Goal: Task Accomplishment & Management: Manage account settings

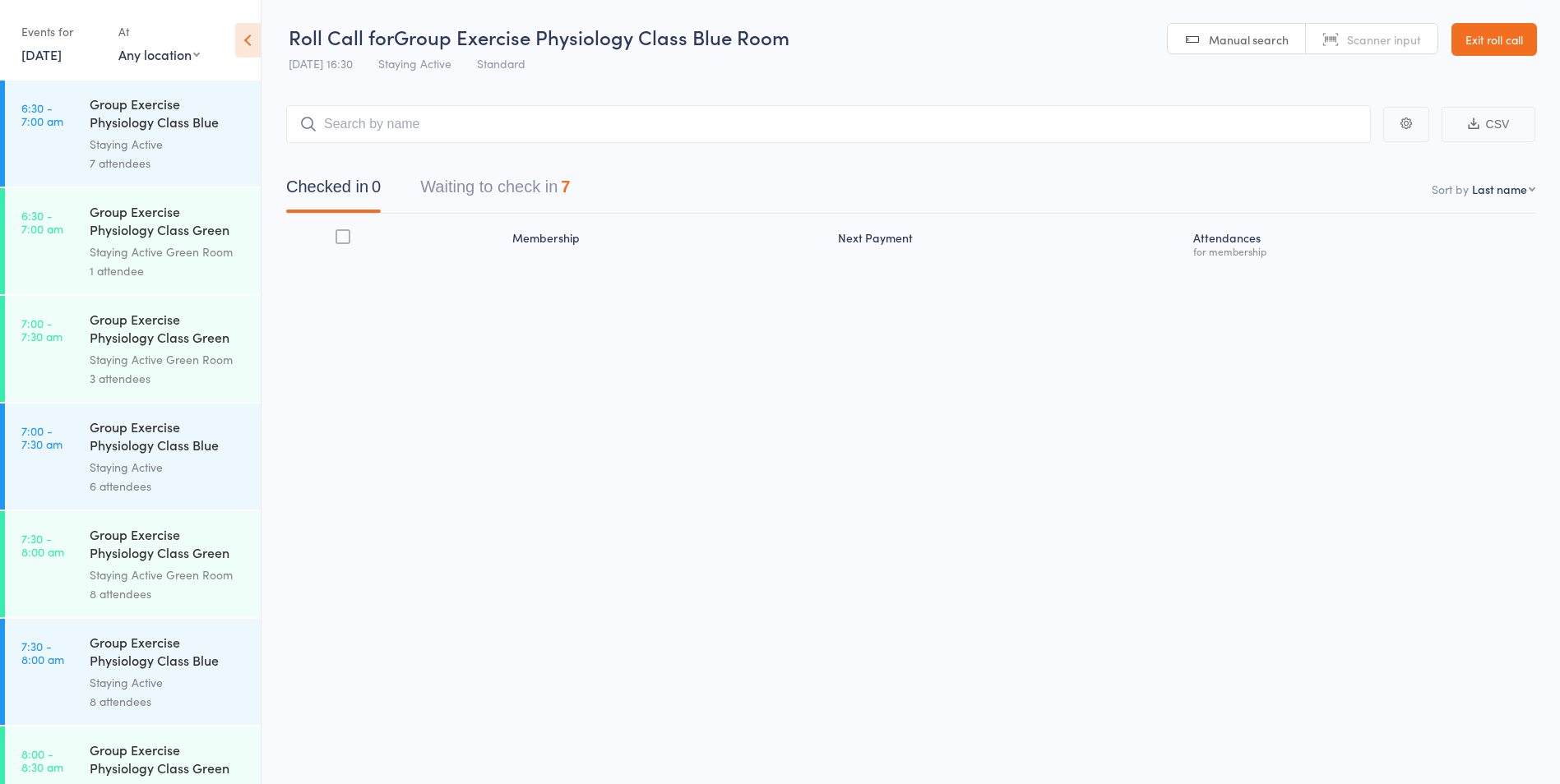
scroll to position [575, 0]
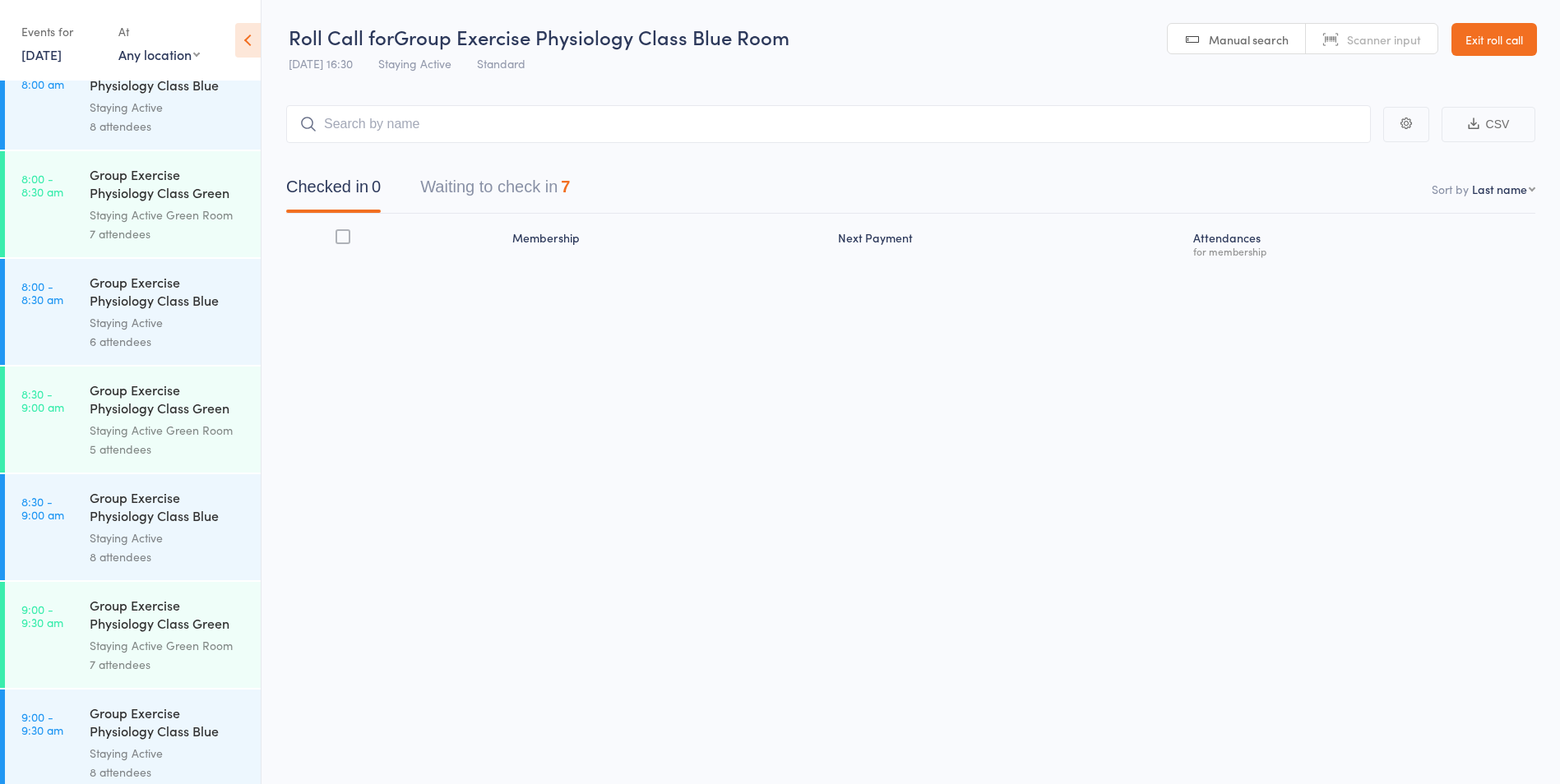
click at [62, 56] on link "[DATE]" at bounding box center [41, 54] width 40 height 18
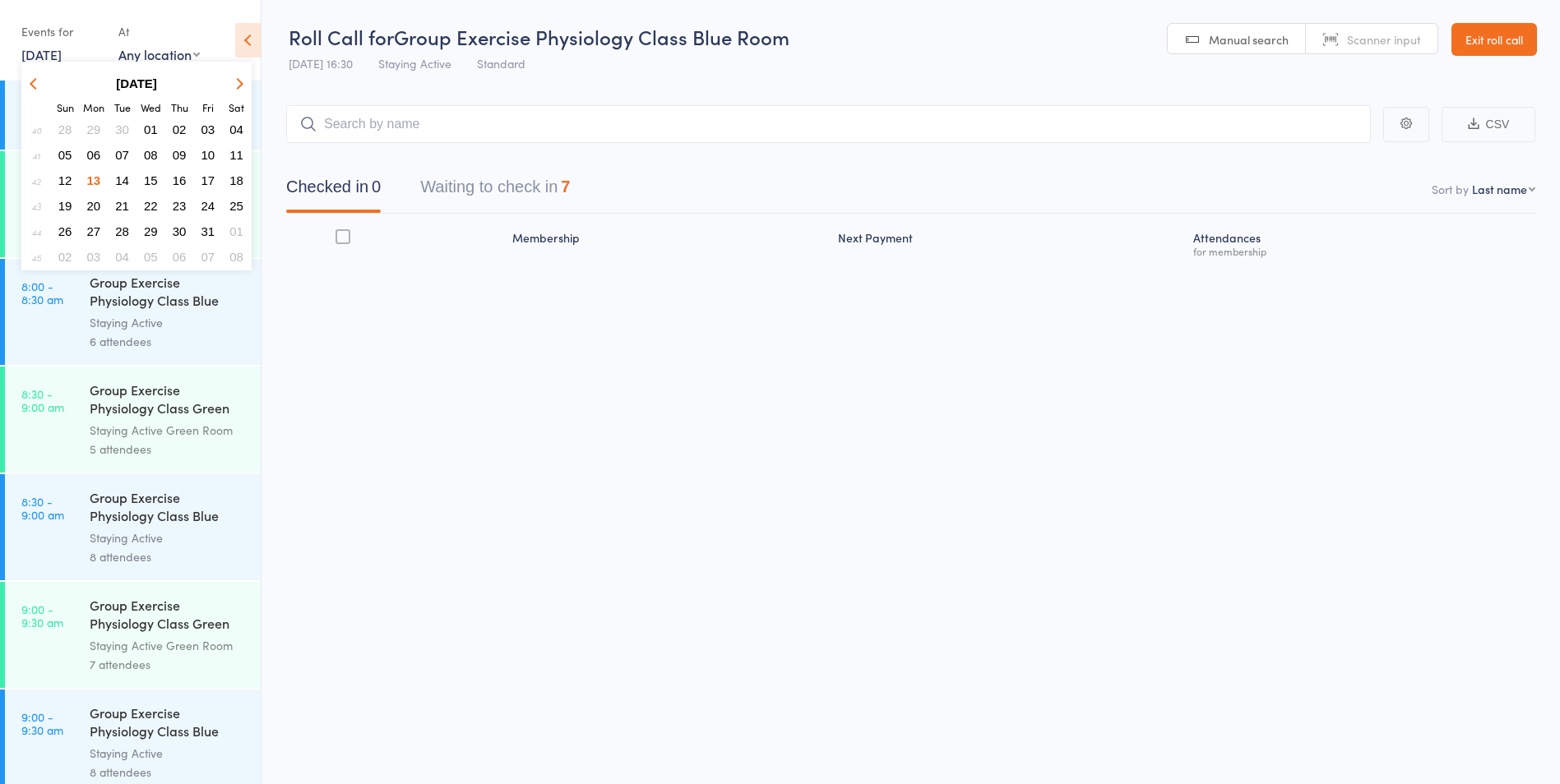
click at [127, 180] on span "14" at bounding box center [122, 180] width 14 height 14
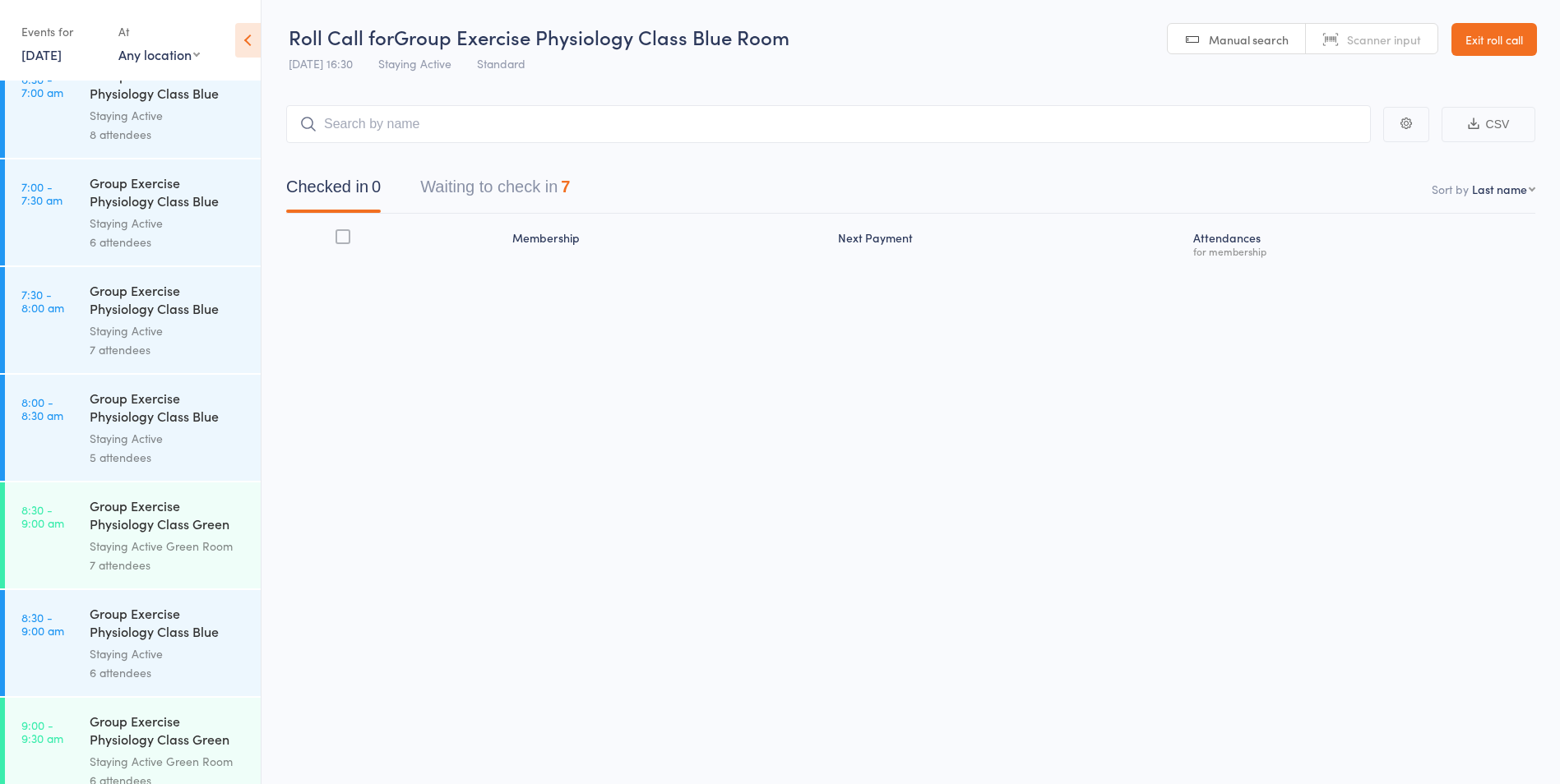
scroll to position [0, 0]
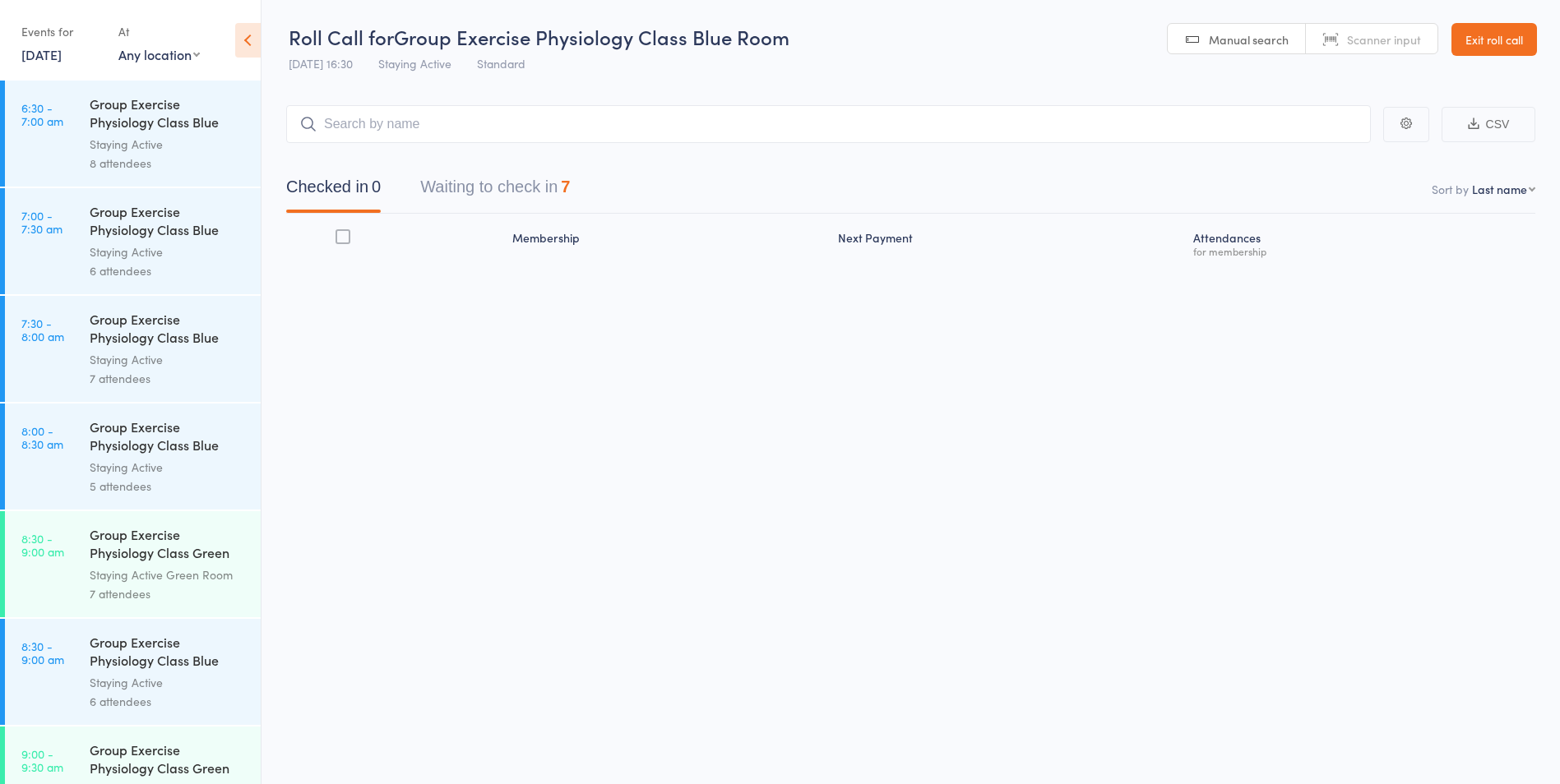
click at [152, 139] on div "Staying Active" at bounding box center [168, 144] width 157 height 19
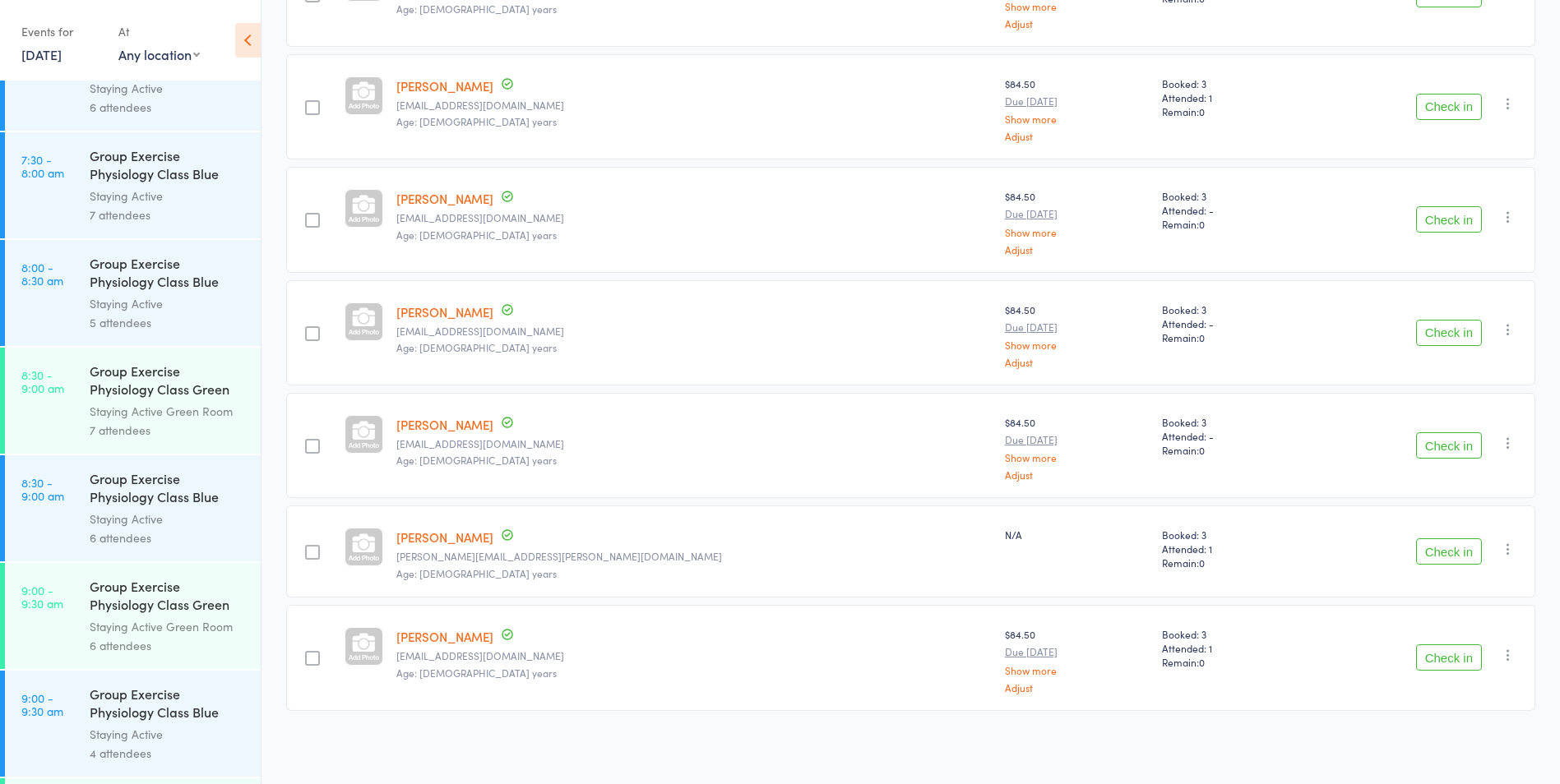
scroll to position [164, 0]
click at [161, 412] on div "Staying Active Green Room" at bounding box center [168, 410] width 157 height 19
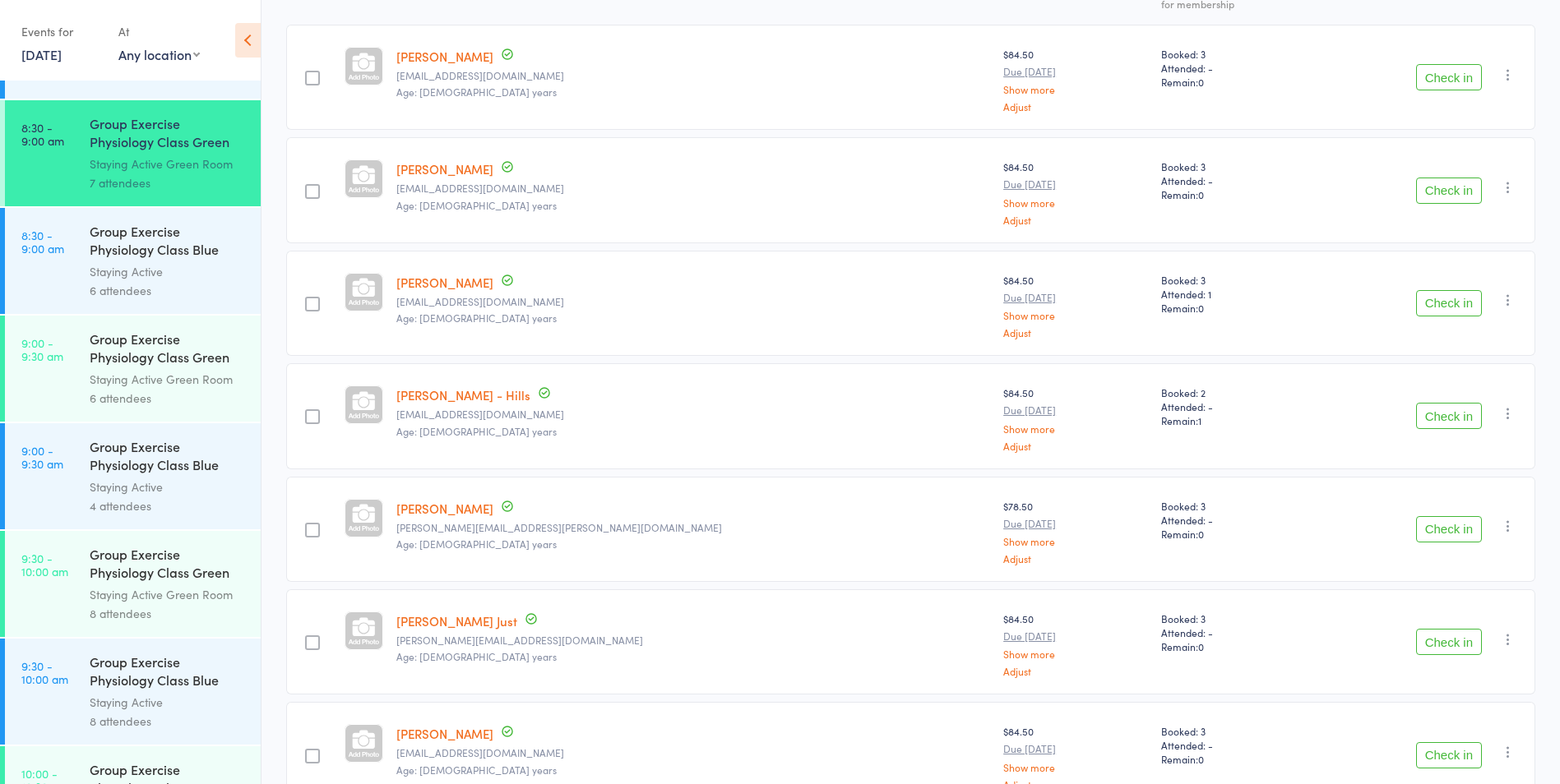
scroll to position [344, 0]
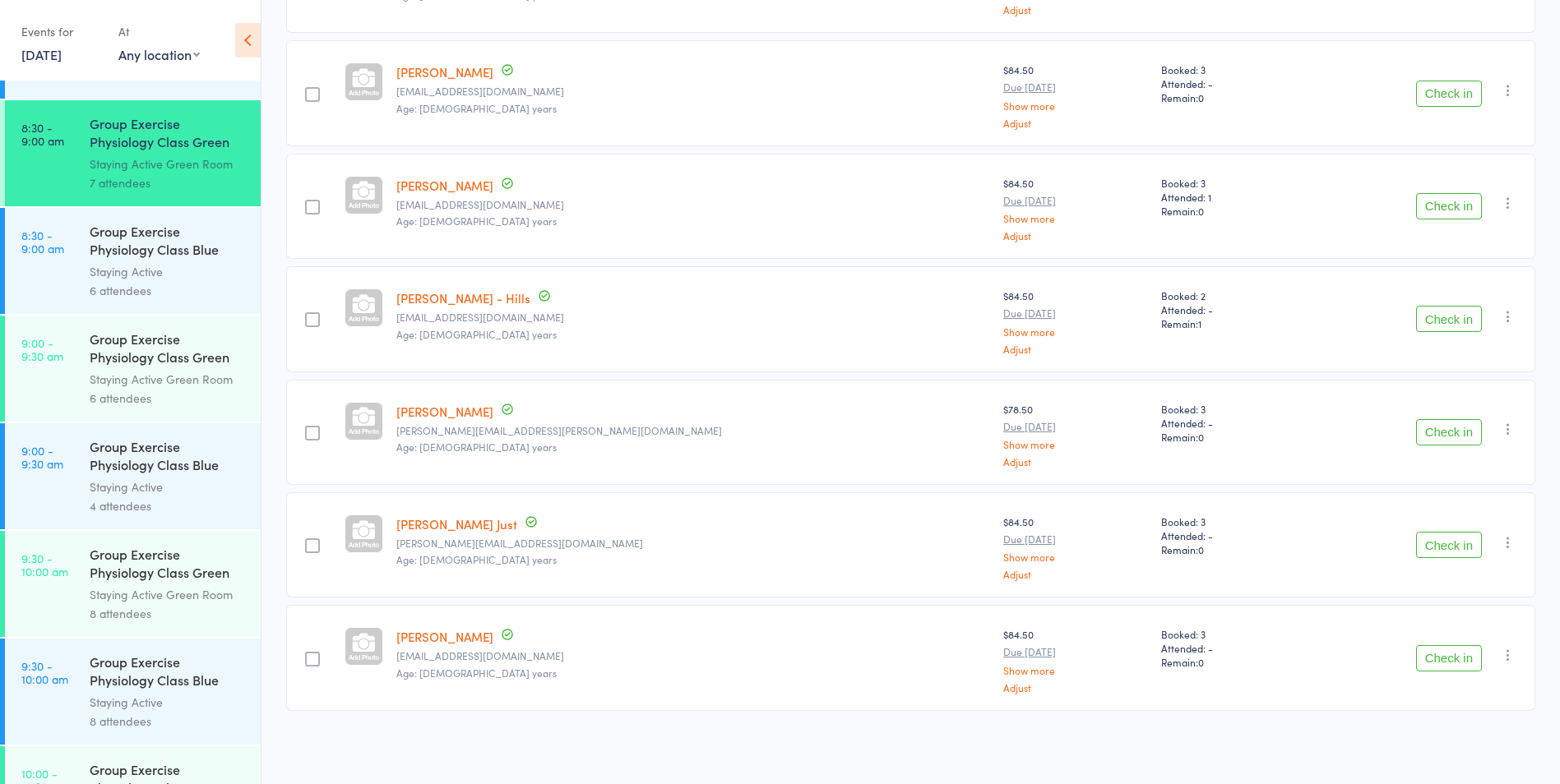
click at [197, 256] on div "Group Exercise Physiology Class Blue Room" at bounding box center [168, 241] width 157 height 40
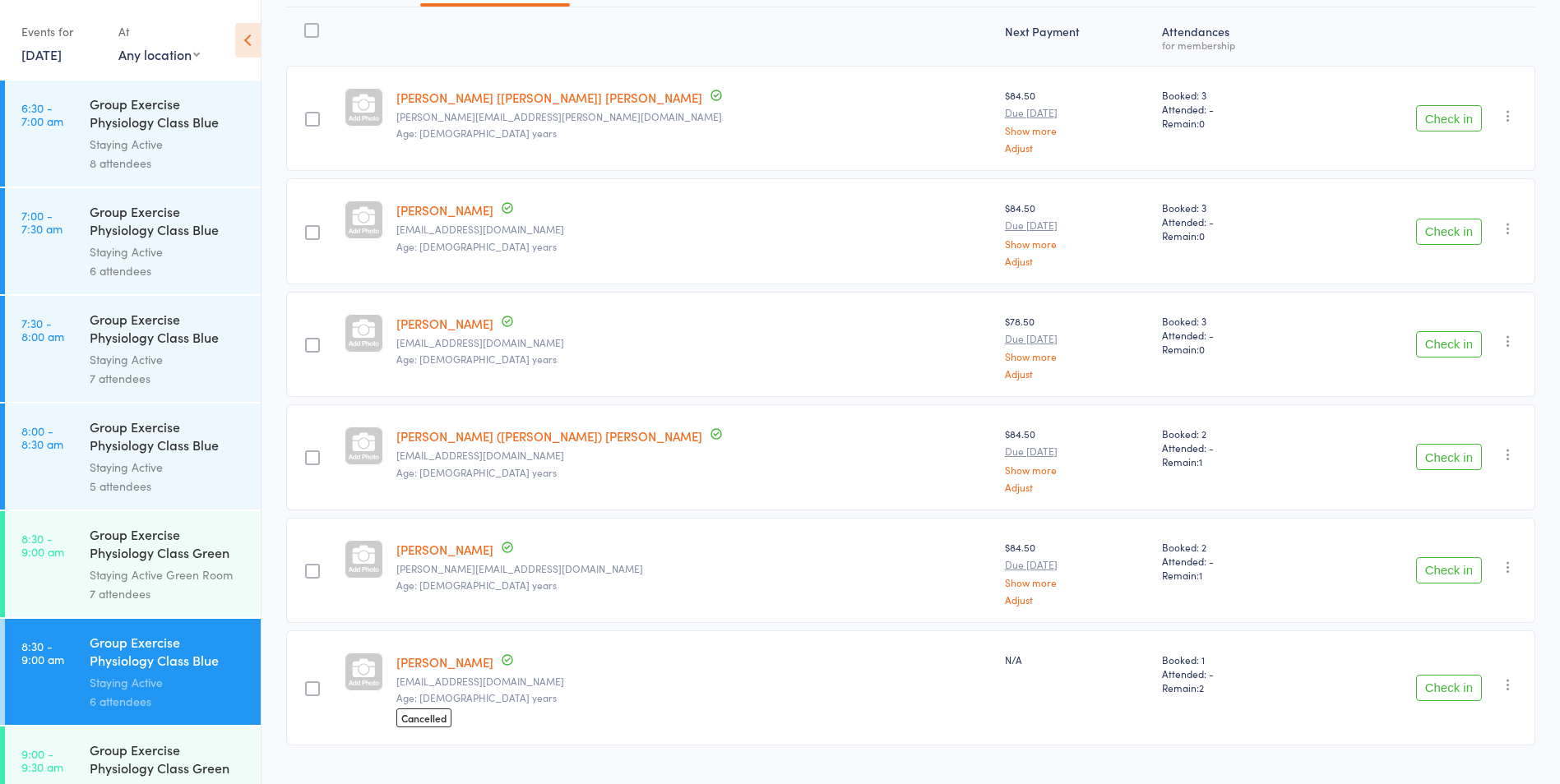
scroll to position [240, 0]
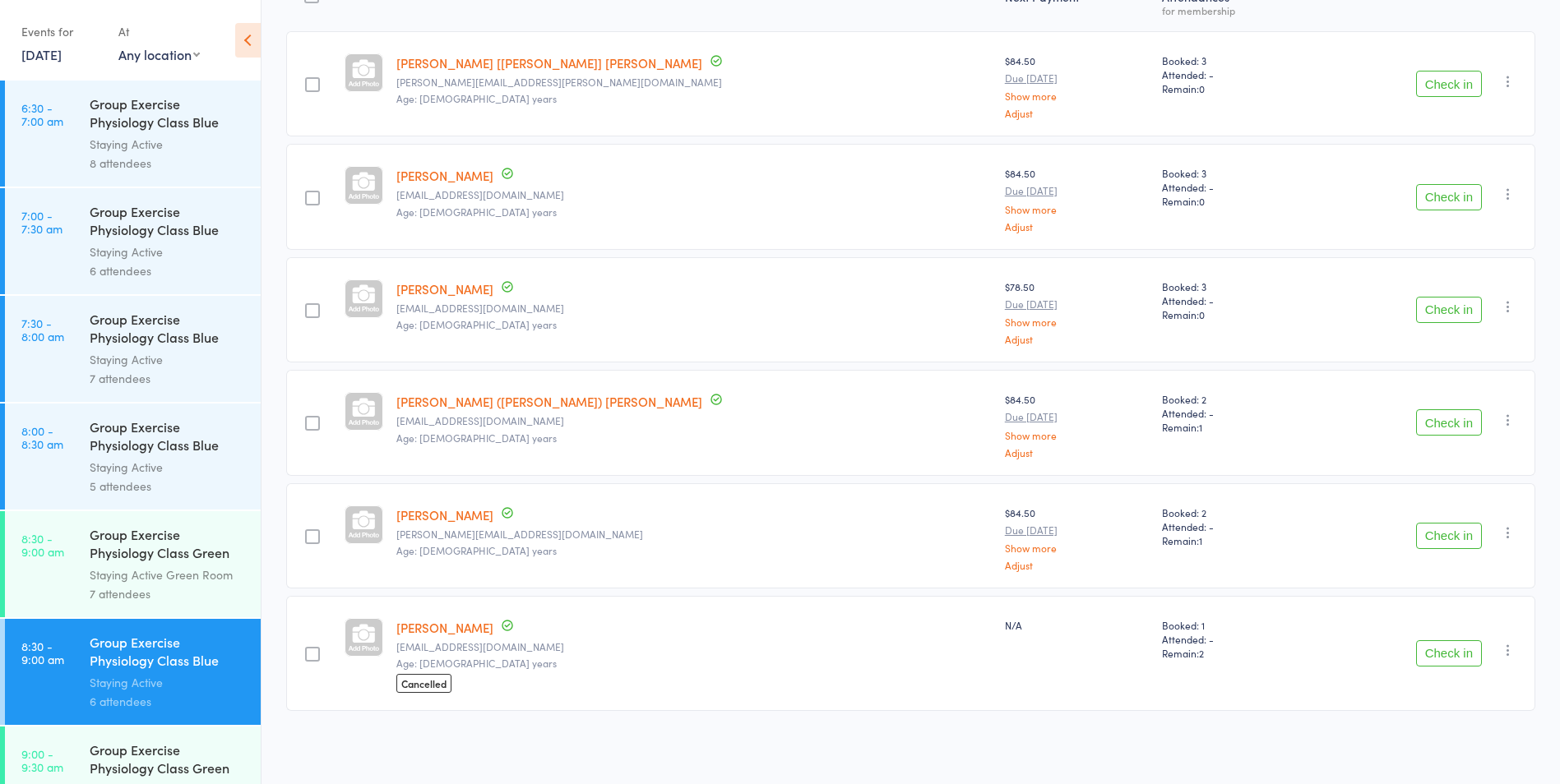
click at [476, 628] on link "Denise Woodburn" at bounding box center [445, 627] width 97 height 17
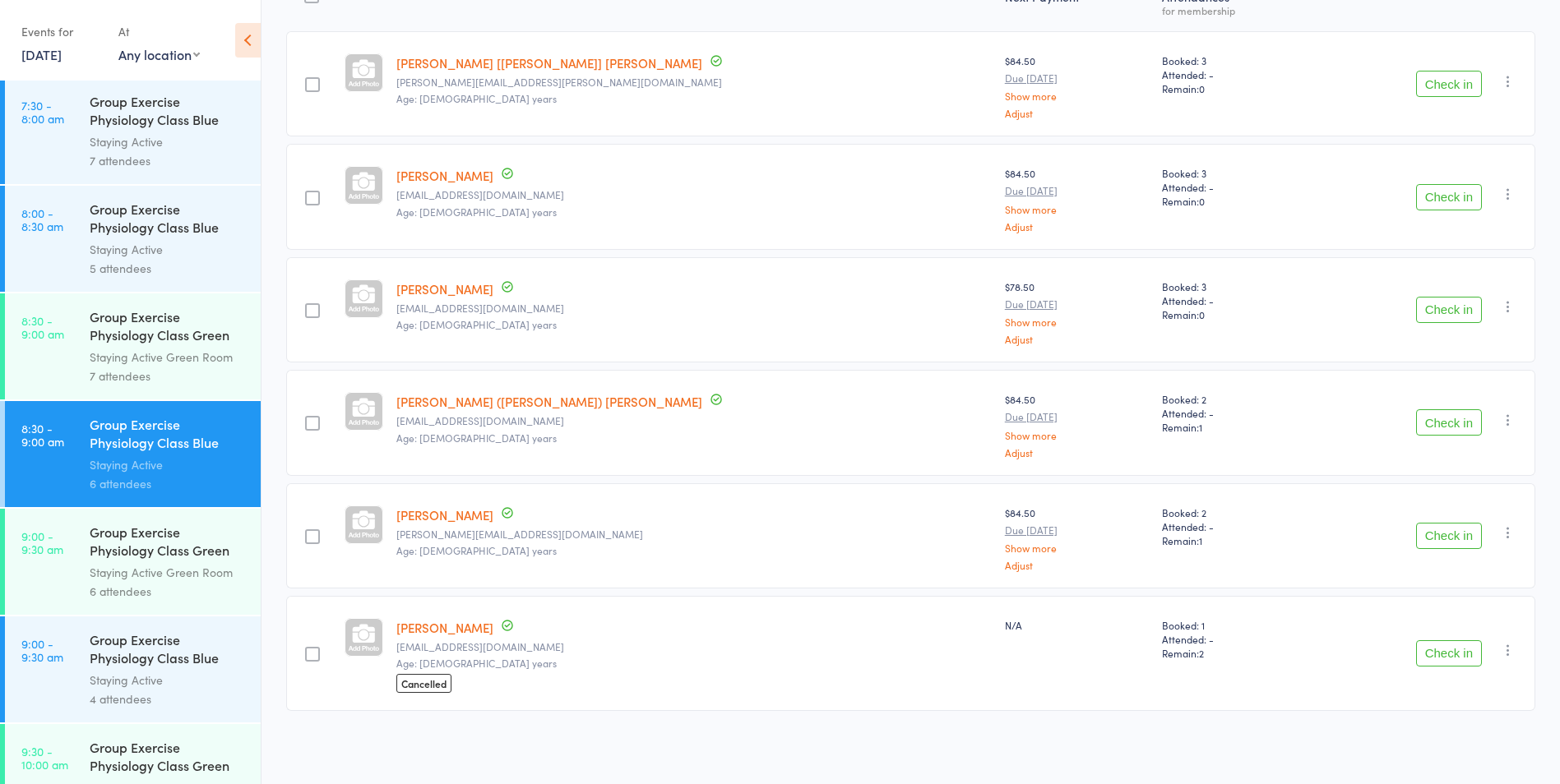
scroll to position [247, 0]
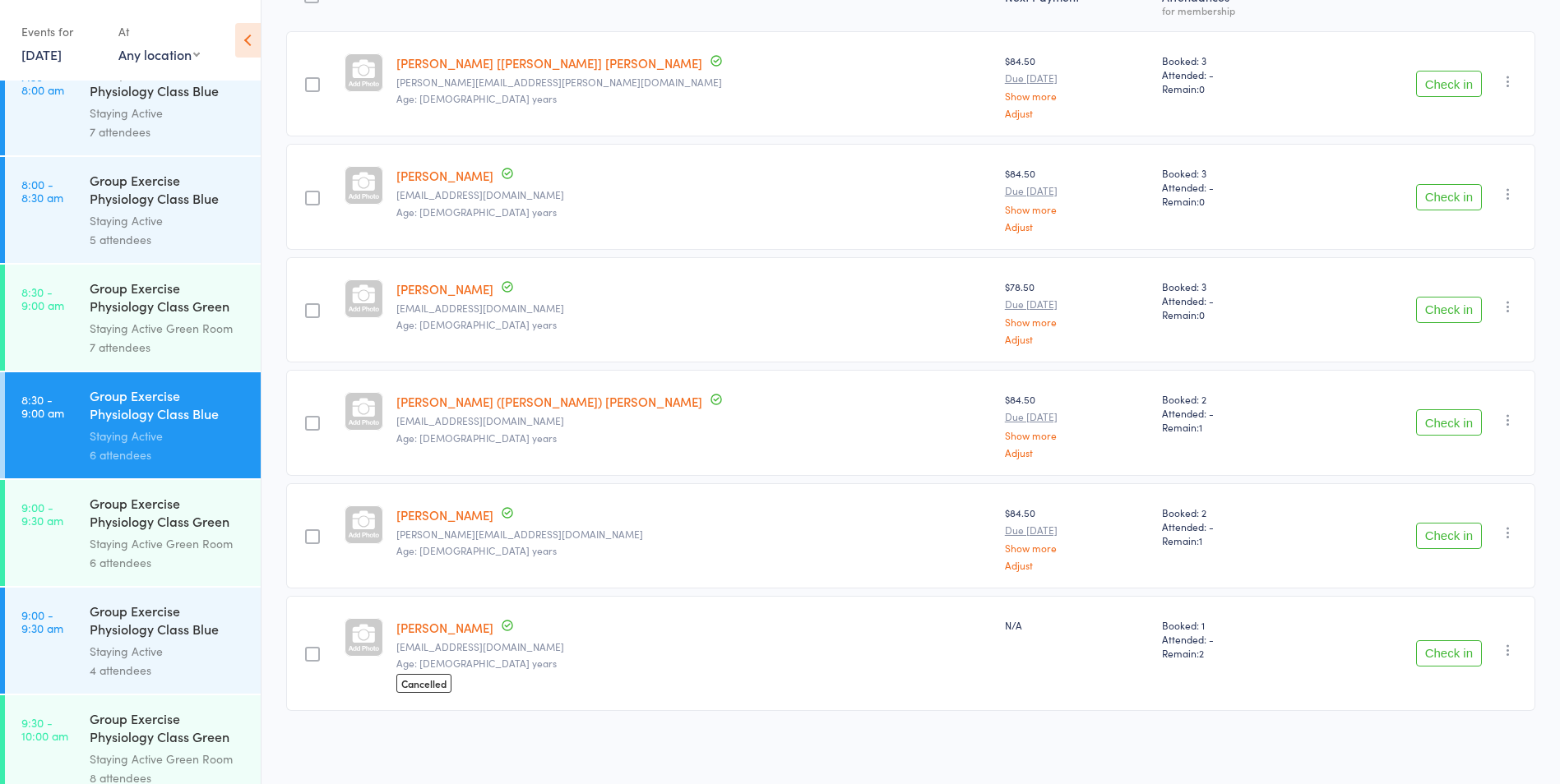
click at [155, 553] on div "Staying Active Green Room" at bounding box center [168, 543] width 157 height 19
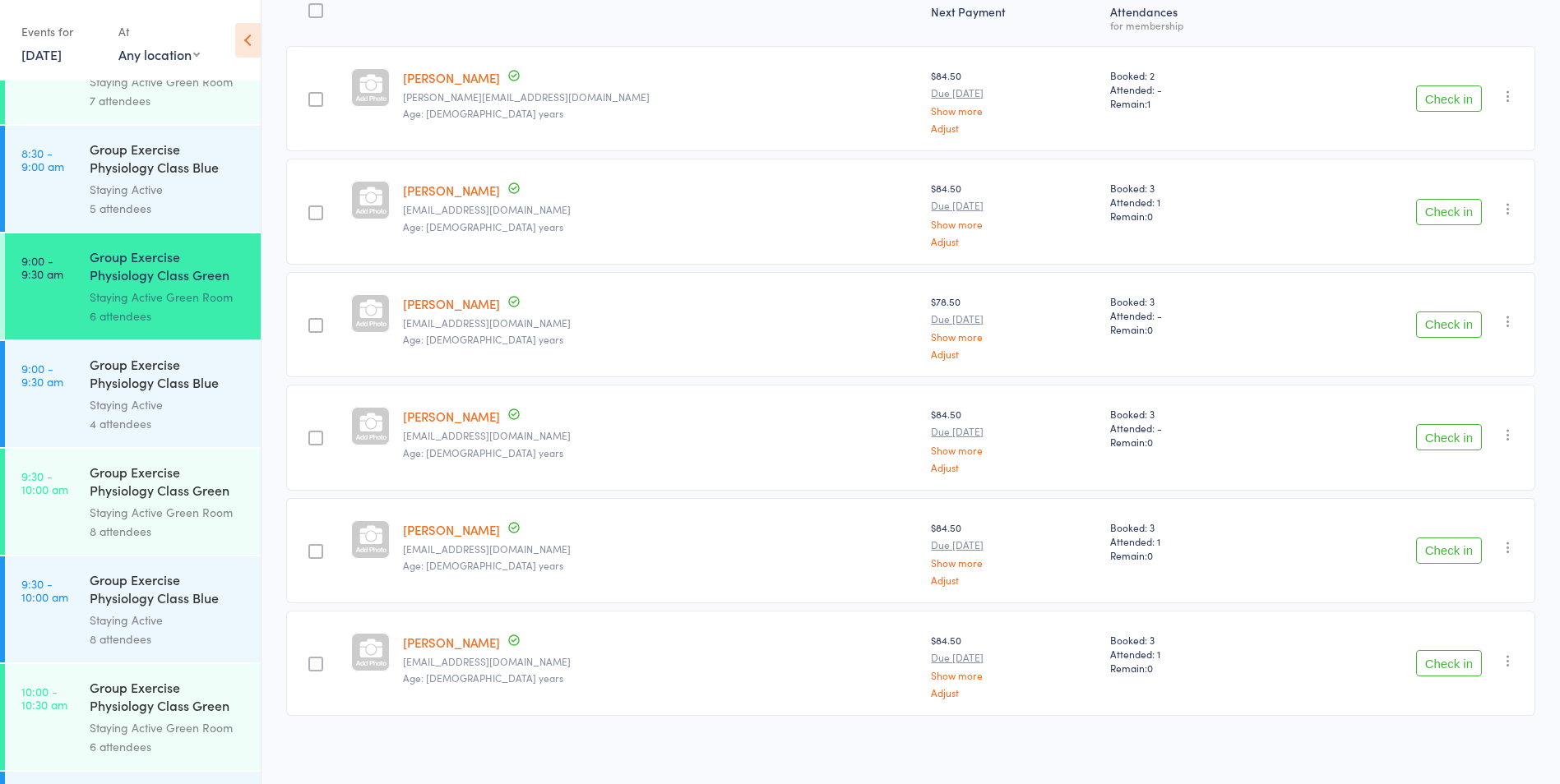
scroll to position [231, 0]
click at [146, 497] on div "Group Exercise Physiology Class Green Room" at bounding box center [168, 483] width 157 height 40
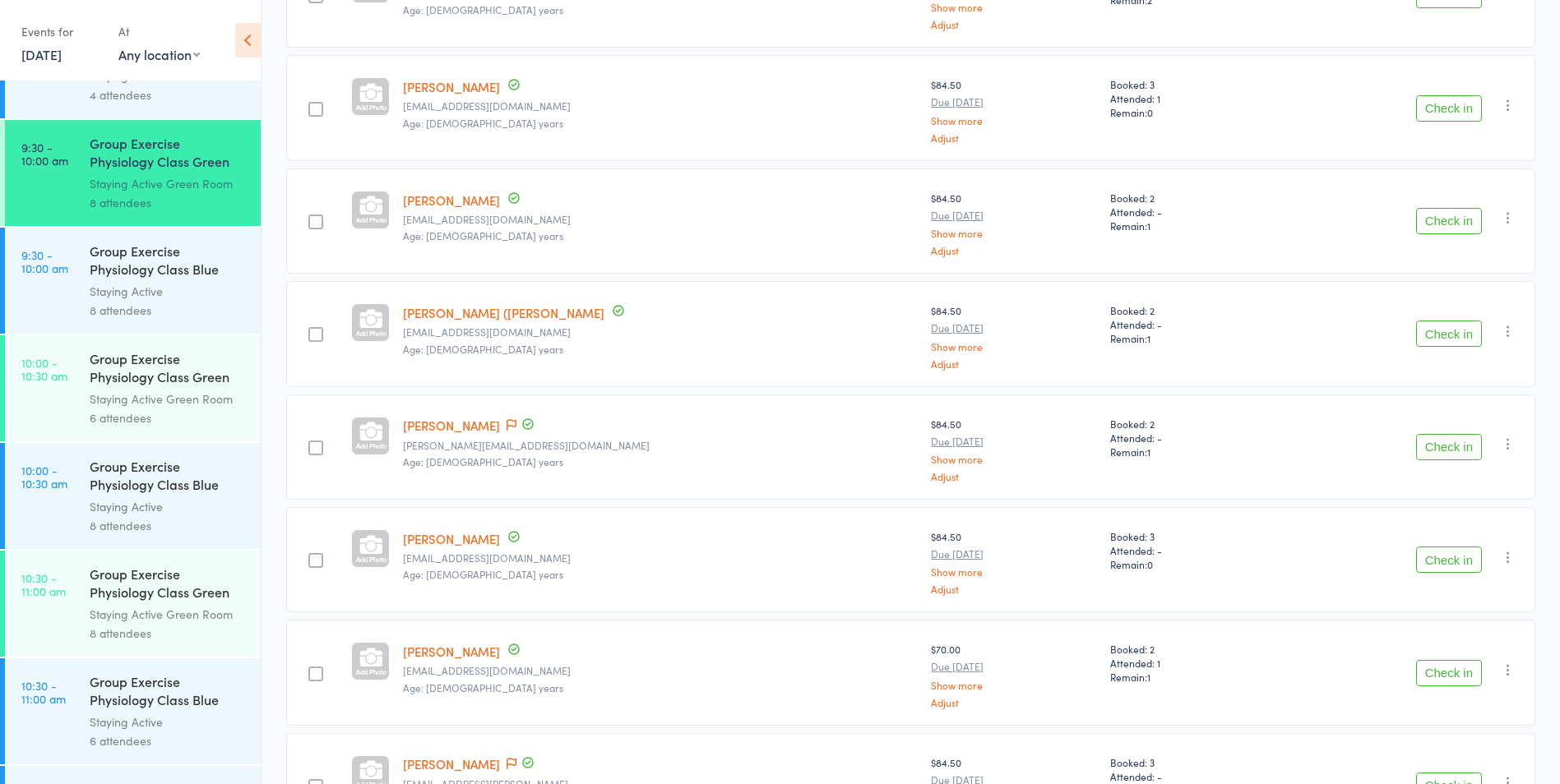
scroll to position [457, 0]
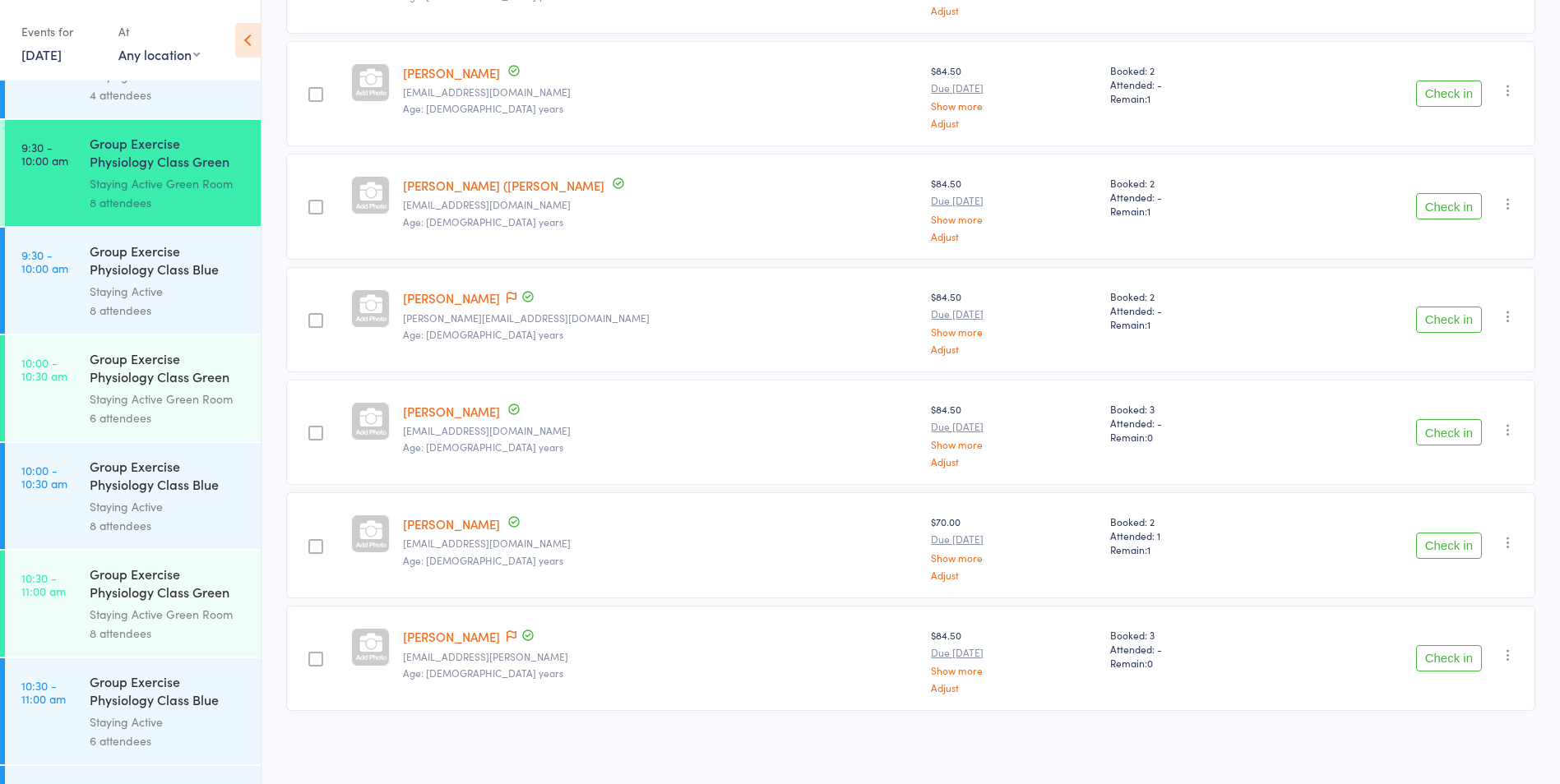
click at [158, 405] on div "Staying Active Green Room" at bounding box center [168, 398] width 157 height 19
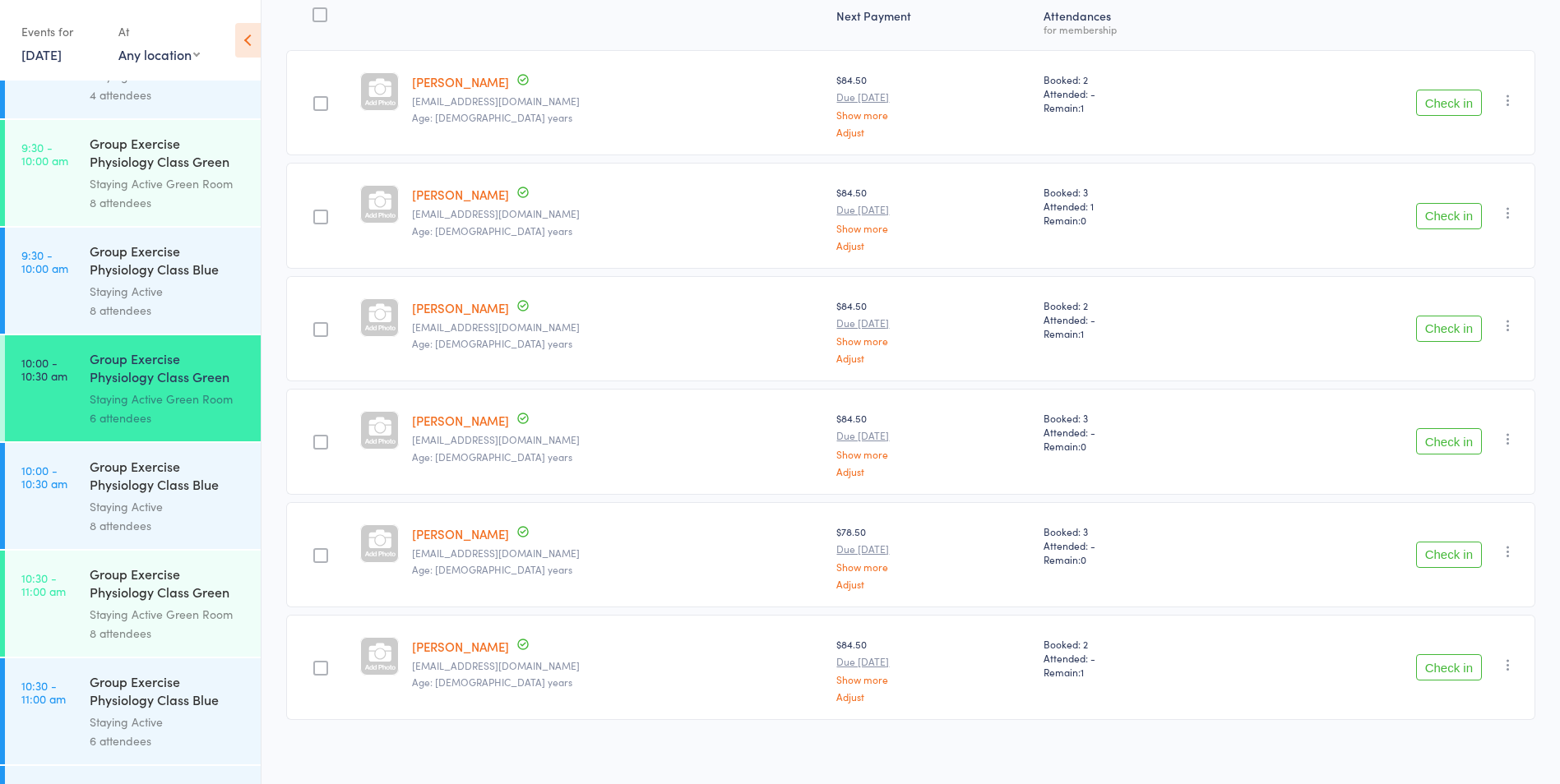
scroll to position [231, 0]
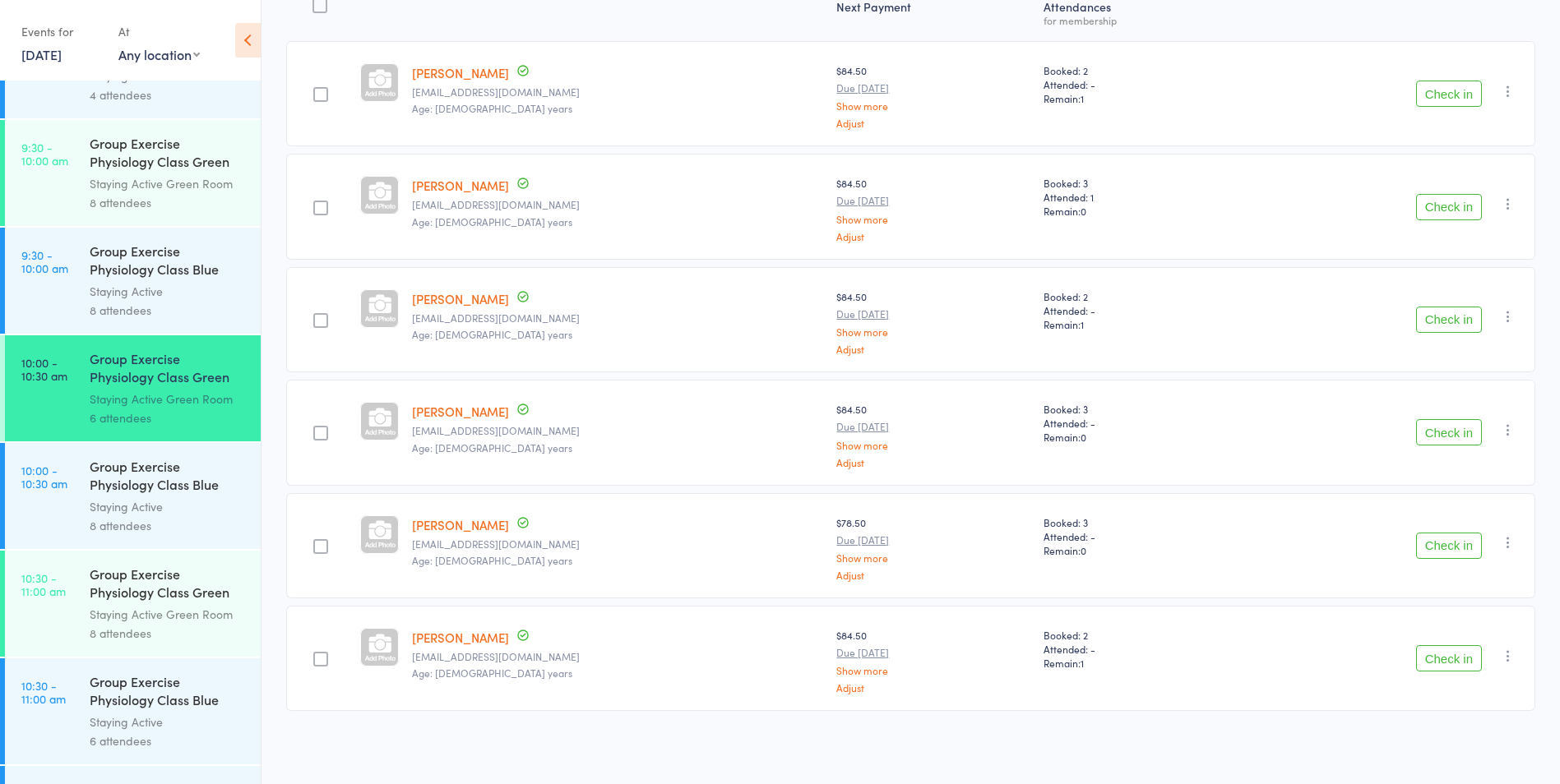
click at [197, 603] on div "Group Exercise Physiology Class Green Room" at bounding box center [168, 584] width 157 height 40
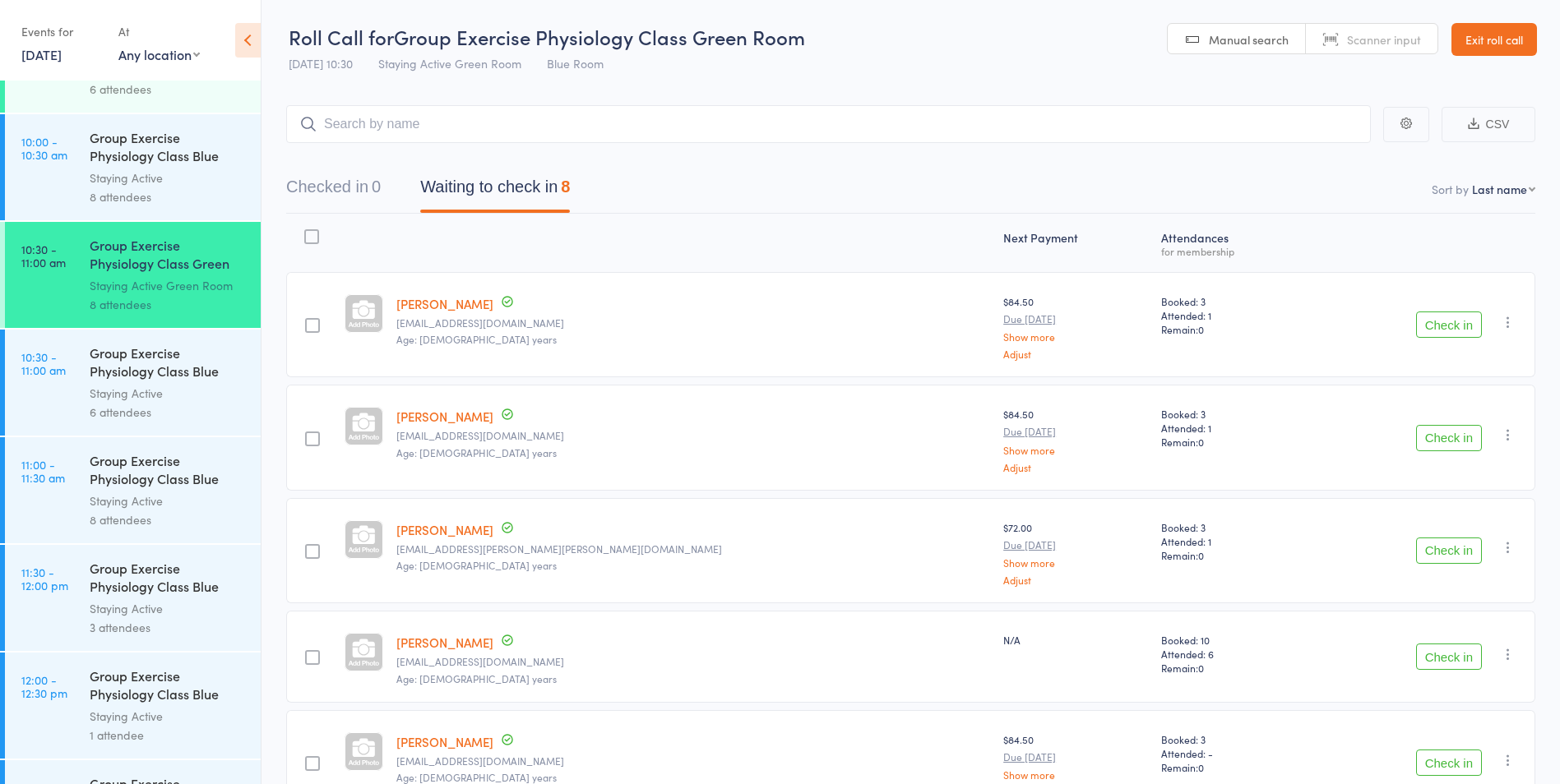
click at [1514, 30] on link "Exit roll call" at bounding box center [1494, 39] width 85 height 33
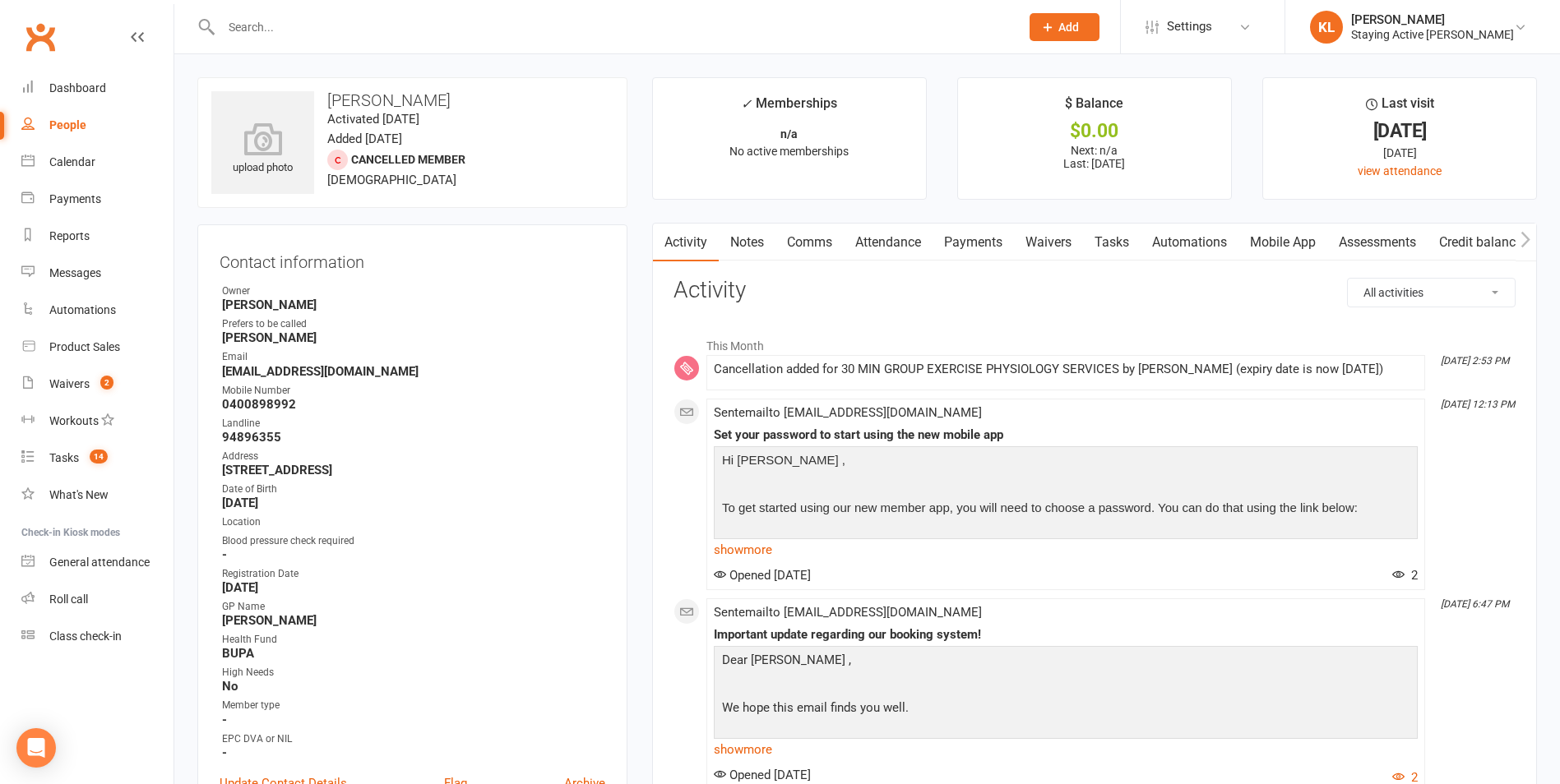
click at [757, 240] on link "Notes" at bounding box center [747, 242] width 57 height 38
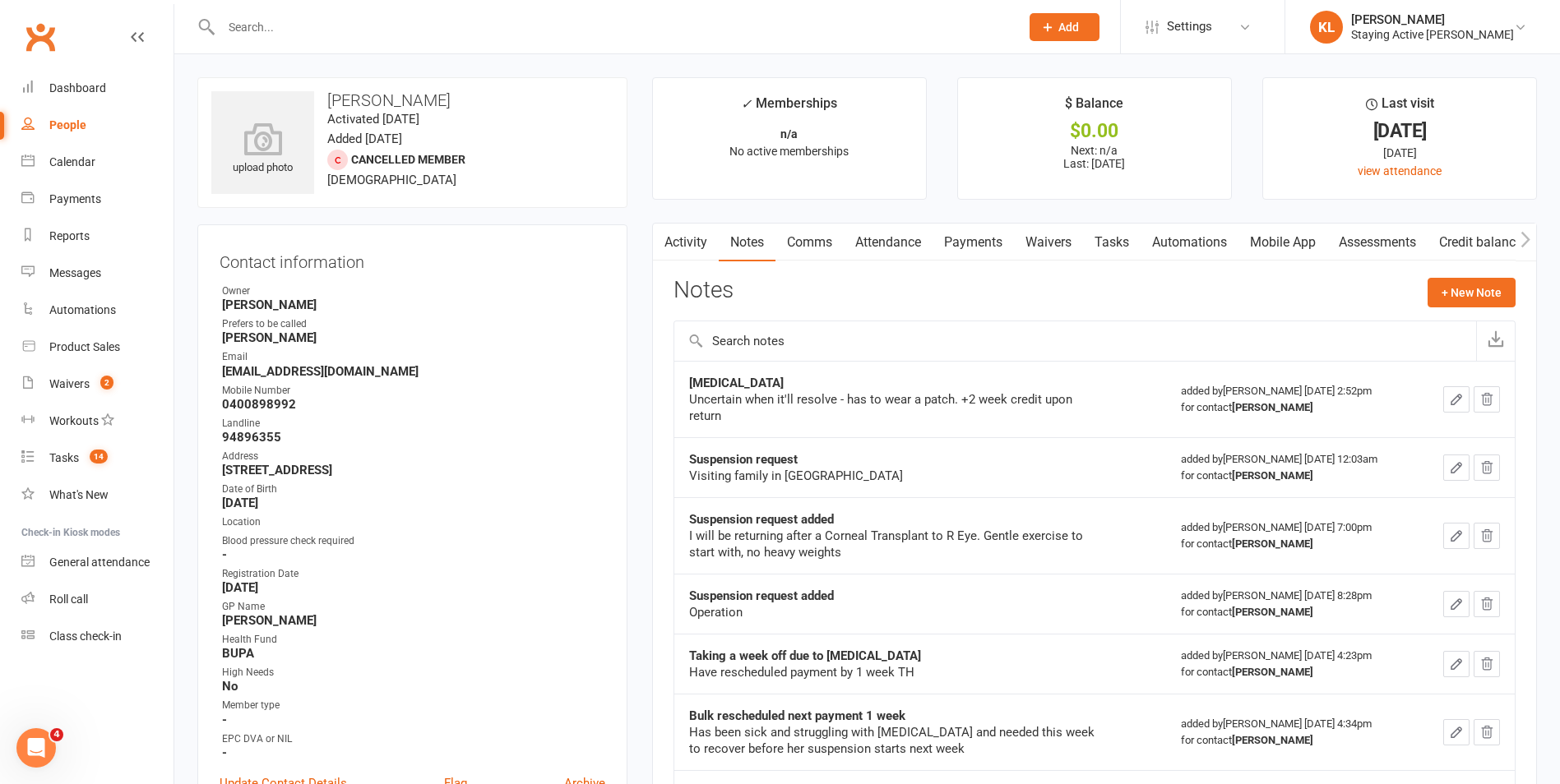
click at [898, 249] on link "Attendance" at bounding box center [888, 242] width 89 height 38
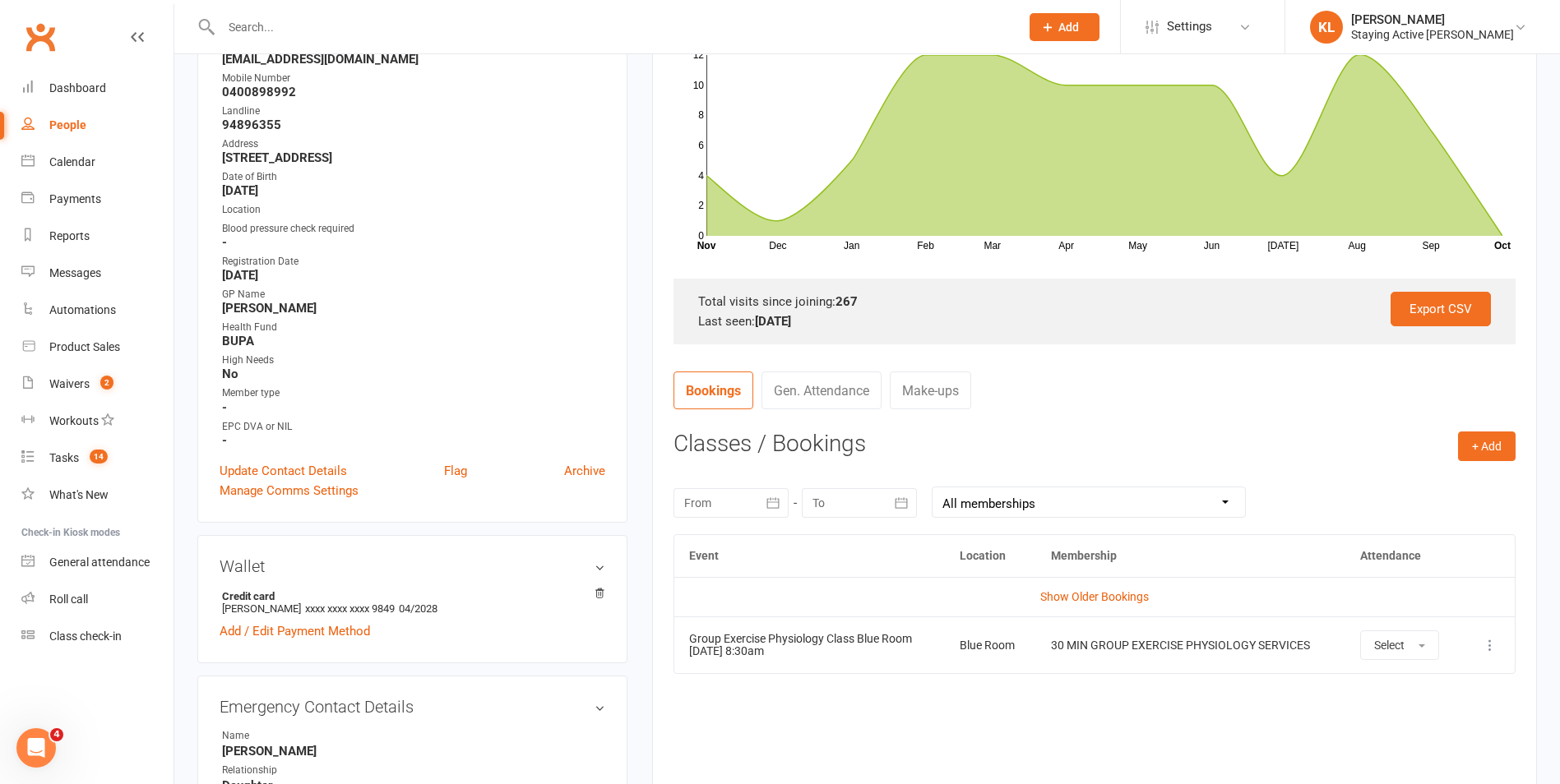
scroll to position [411, 0]
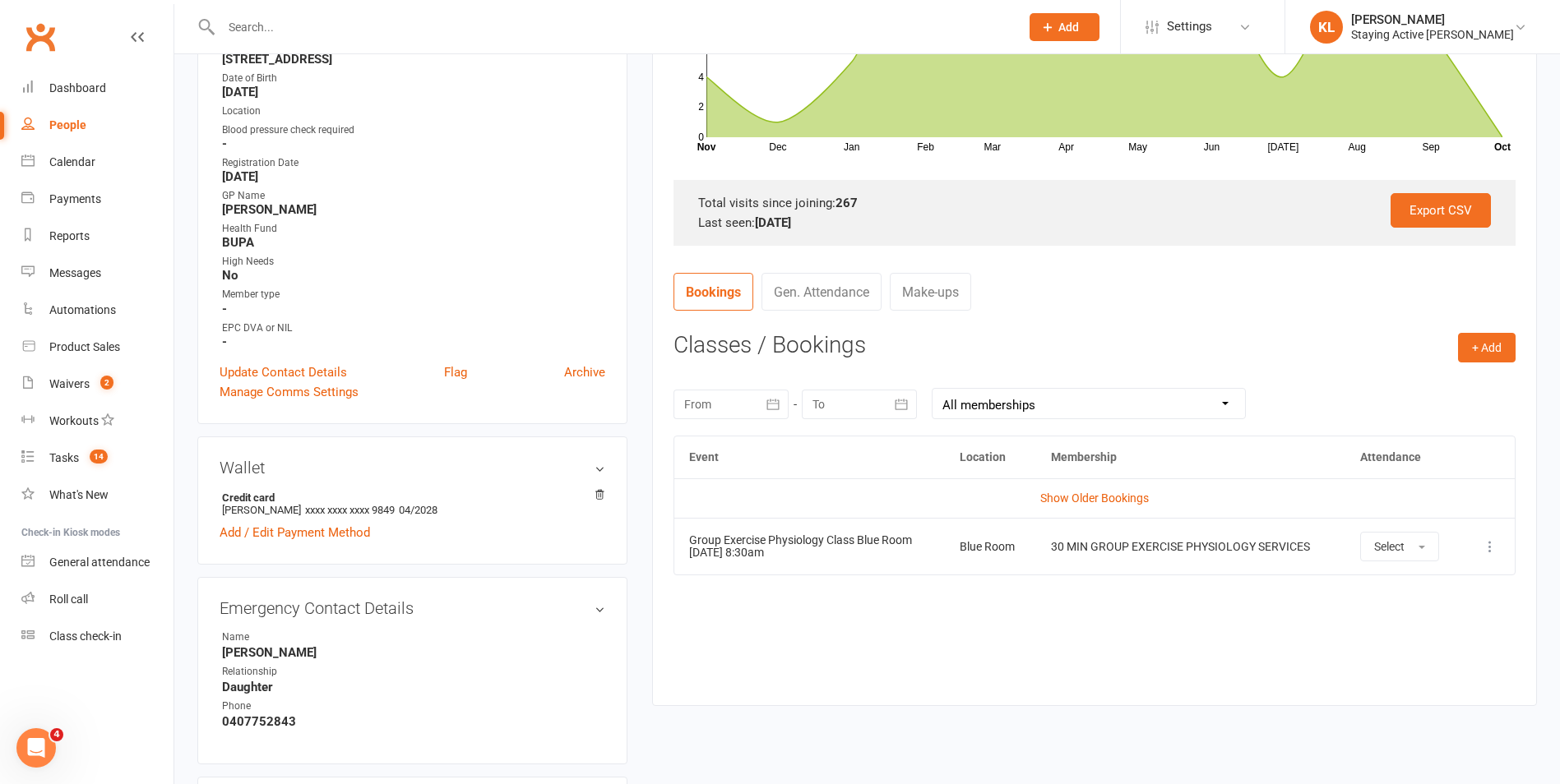
click at [719, 397] on div at bounding box center [731, 404] width 115 height 30
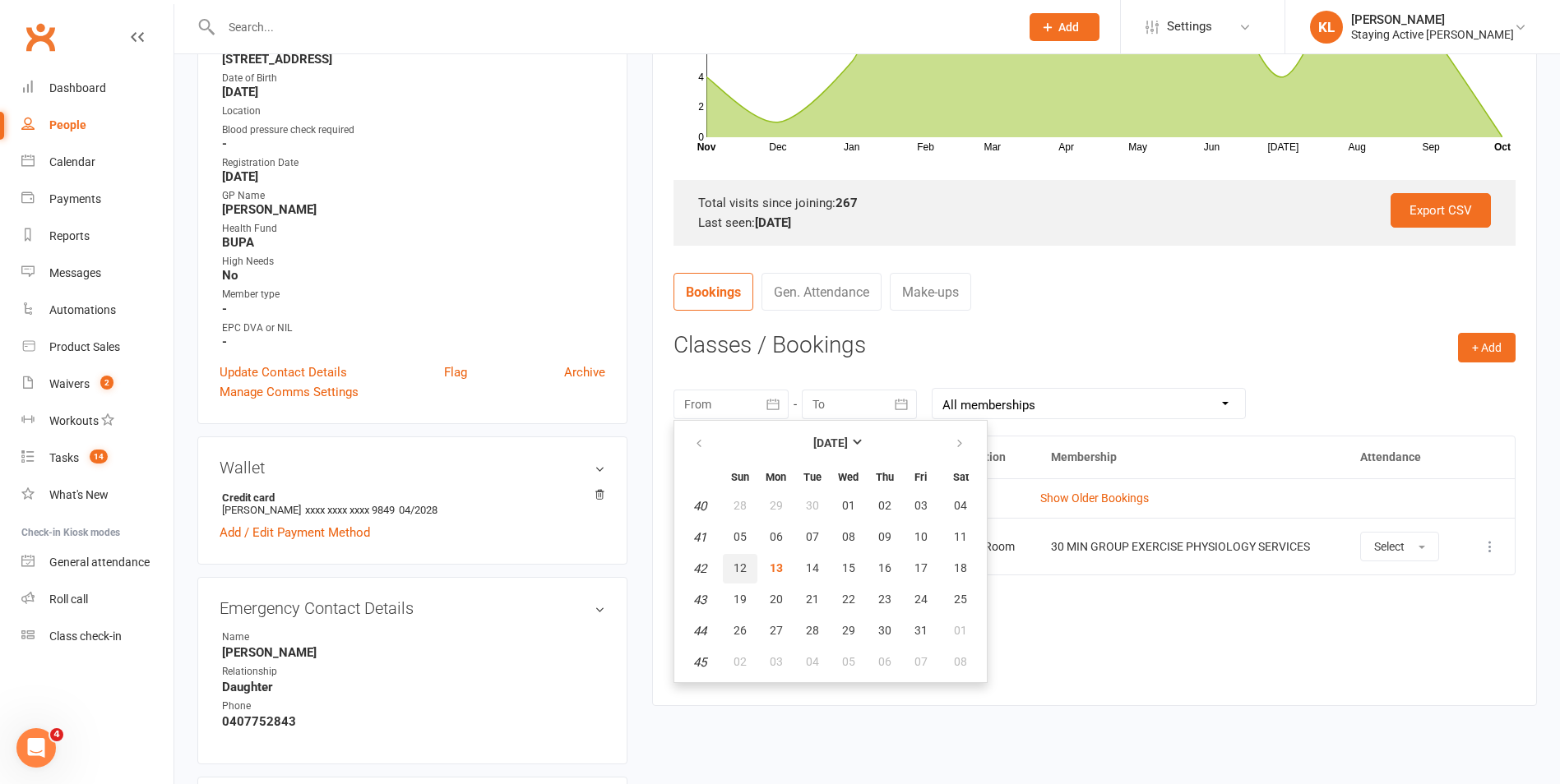
click at [740, 575] on button "12" at bounding box center [740, 568] width 34 height 30
type input "12 Oct 2025"
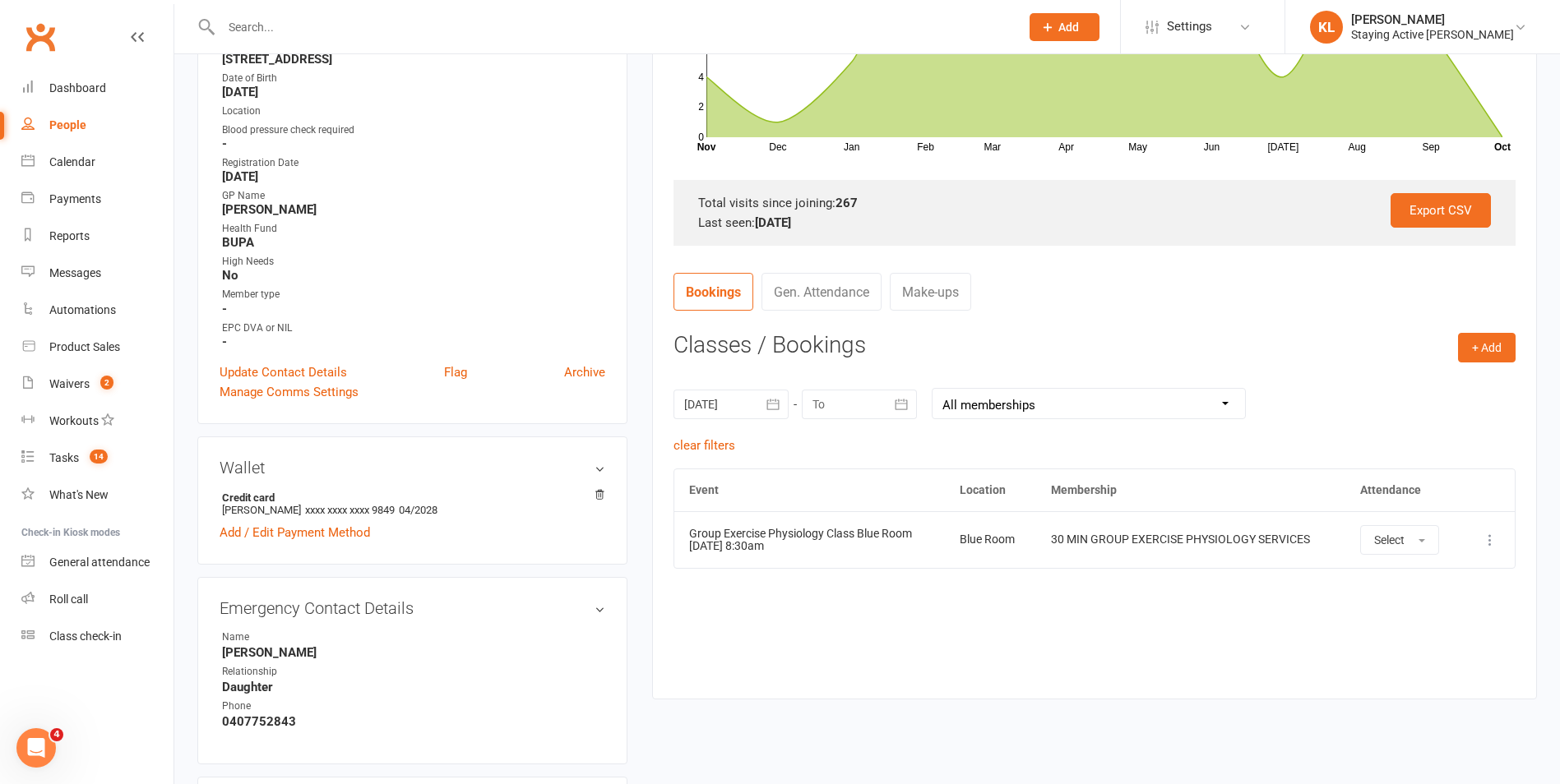
click at [904, 404] on icon "button" at bounding box center [902, 404] width 13 height 11
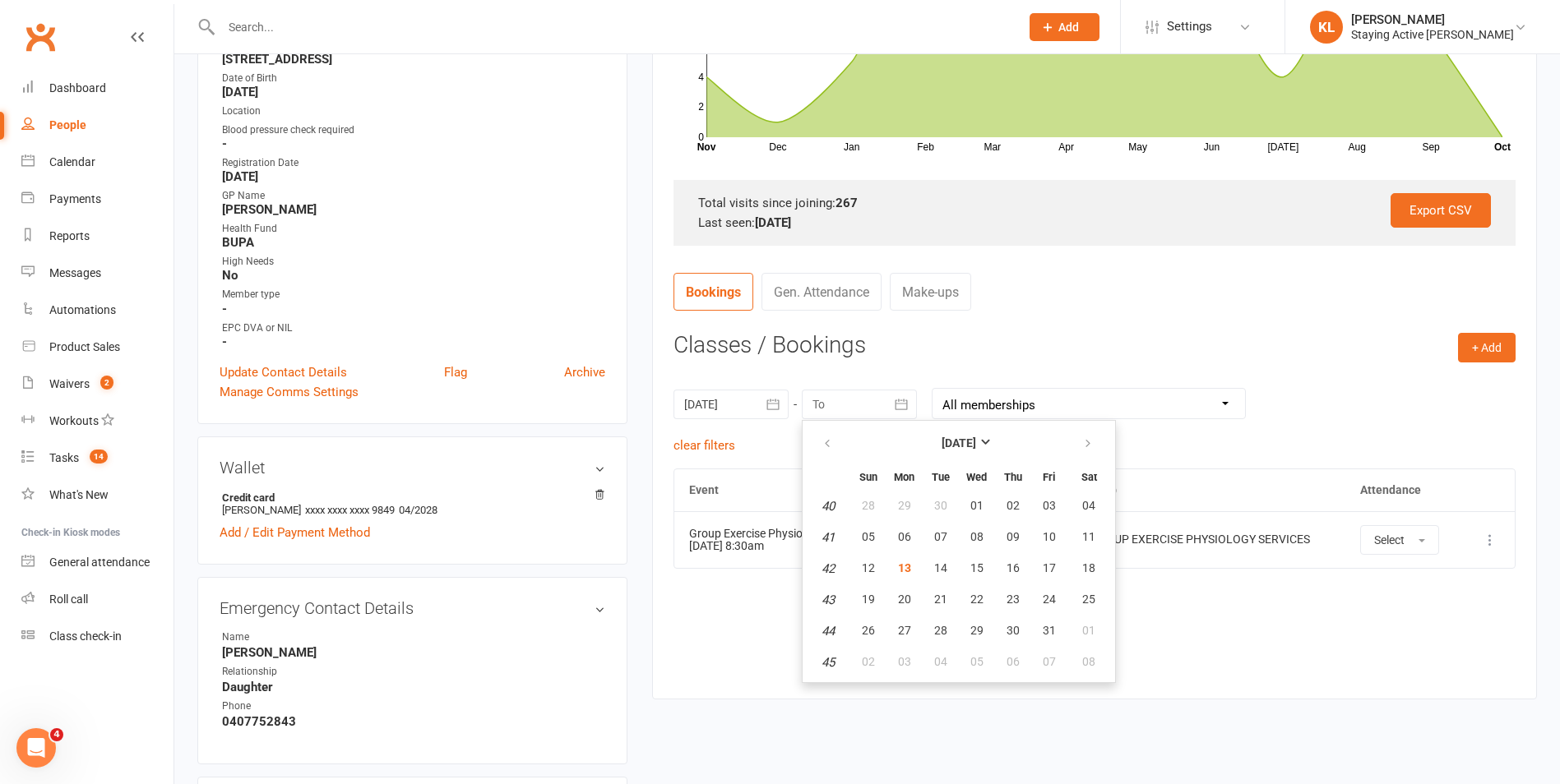
click at [1077, 646] on table "October 2025 Sun Mon Tue Wed Thu Fri Sat 40 28 29 30 01 02 03 04 41 05 06 07 08…" at bounding box center [959, 552] width 306 height 255
click at [1088, 629] on span "01" at bounding box center [1089, 630] width 13 height 13
type input "01 Nov 2025"
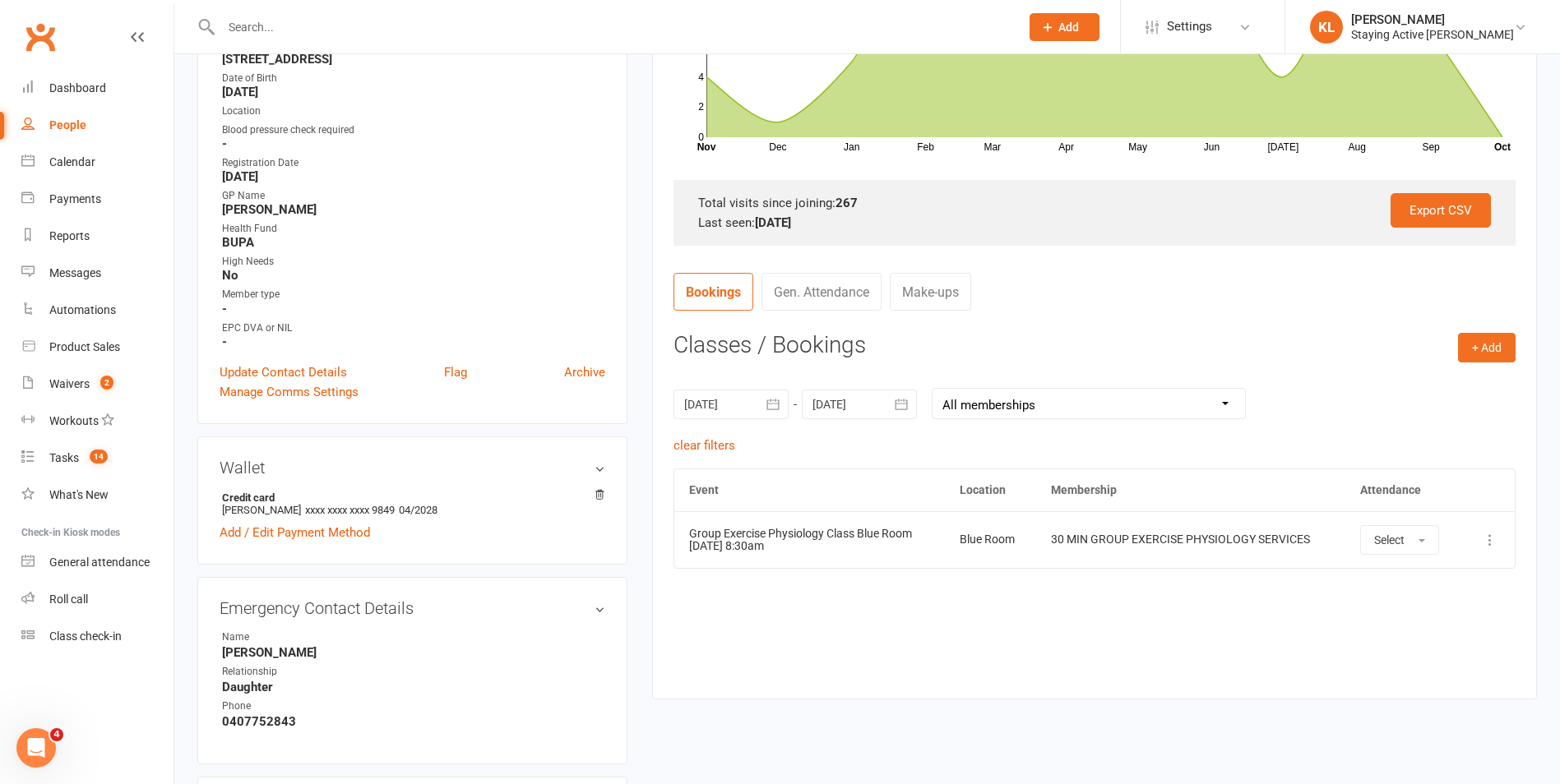
click at [1486, 538] on icon at bounding box center [1490, 540] width 16 height 16
click at [1440, 650] on link "Remove booking" at bounding box center [1417, 638] width 162 height 33
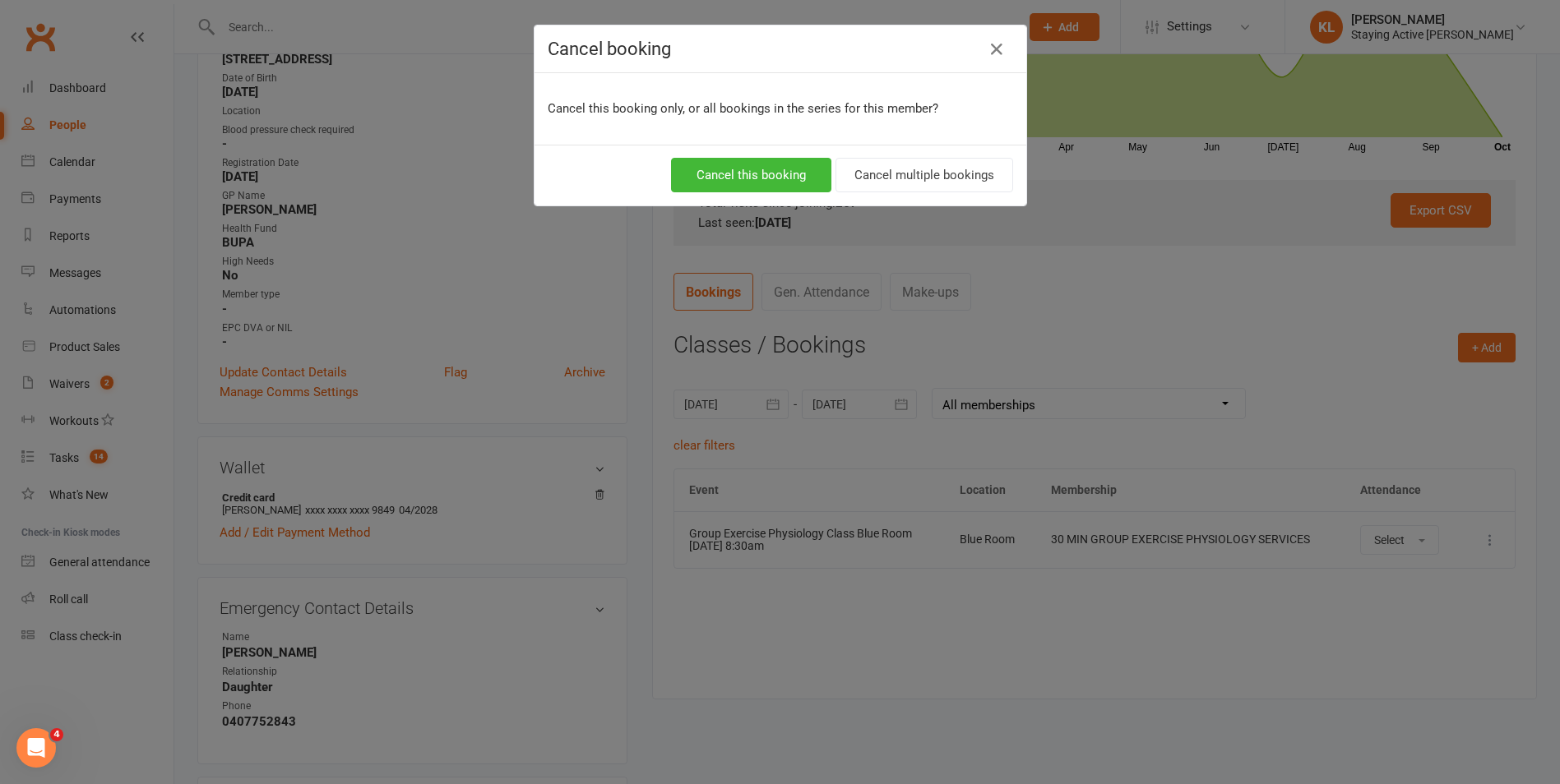
scroll to position [0, 0]
click at [776, 171] on button "Cancel this booking" at bounding box center [757, 175] width 161 height 34
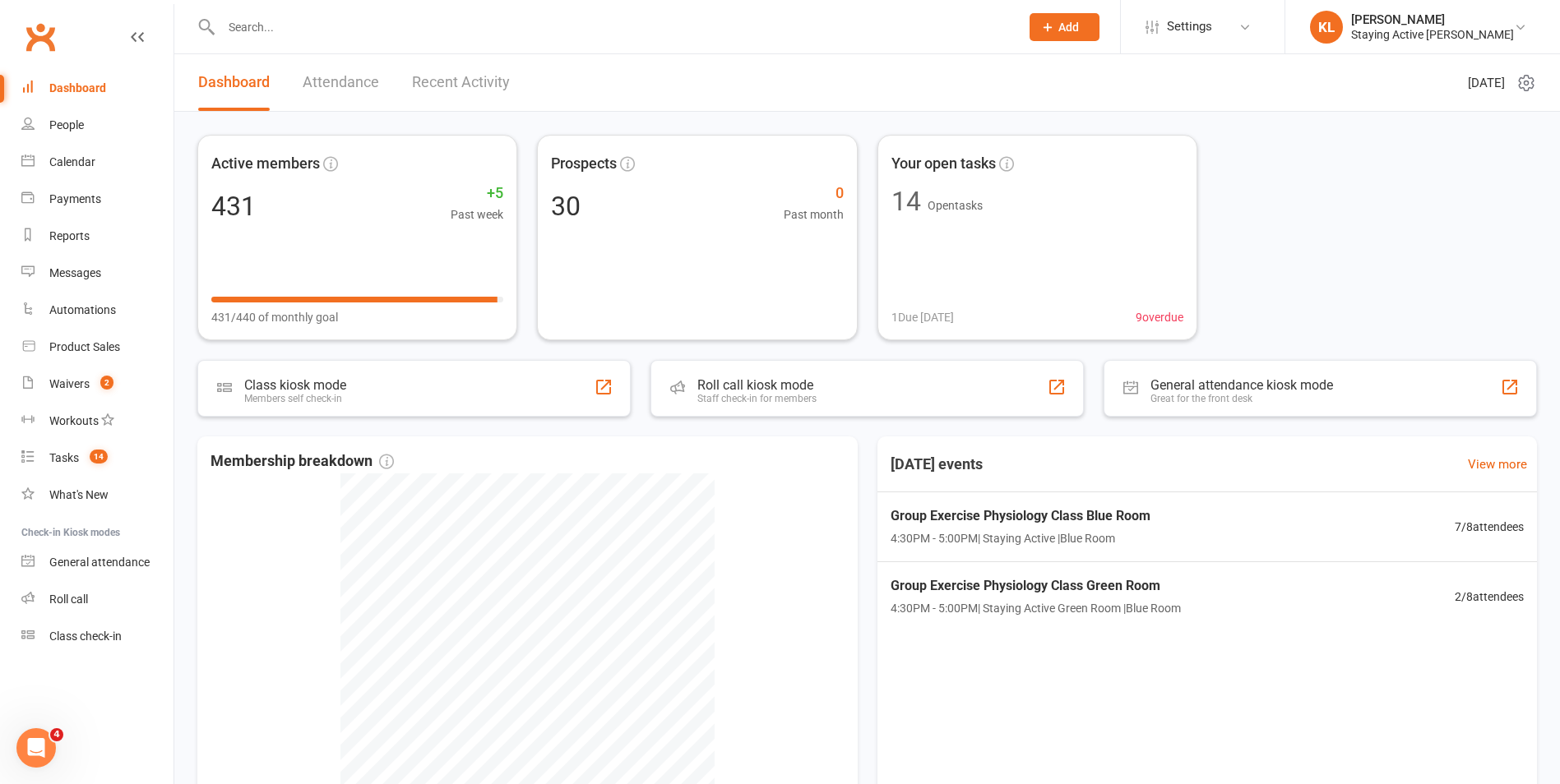
click at [318, 30] on input "text" at bounding box center [612, 27] width 792 height 23
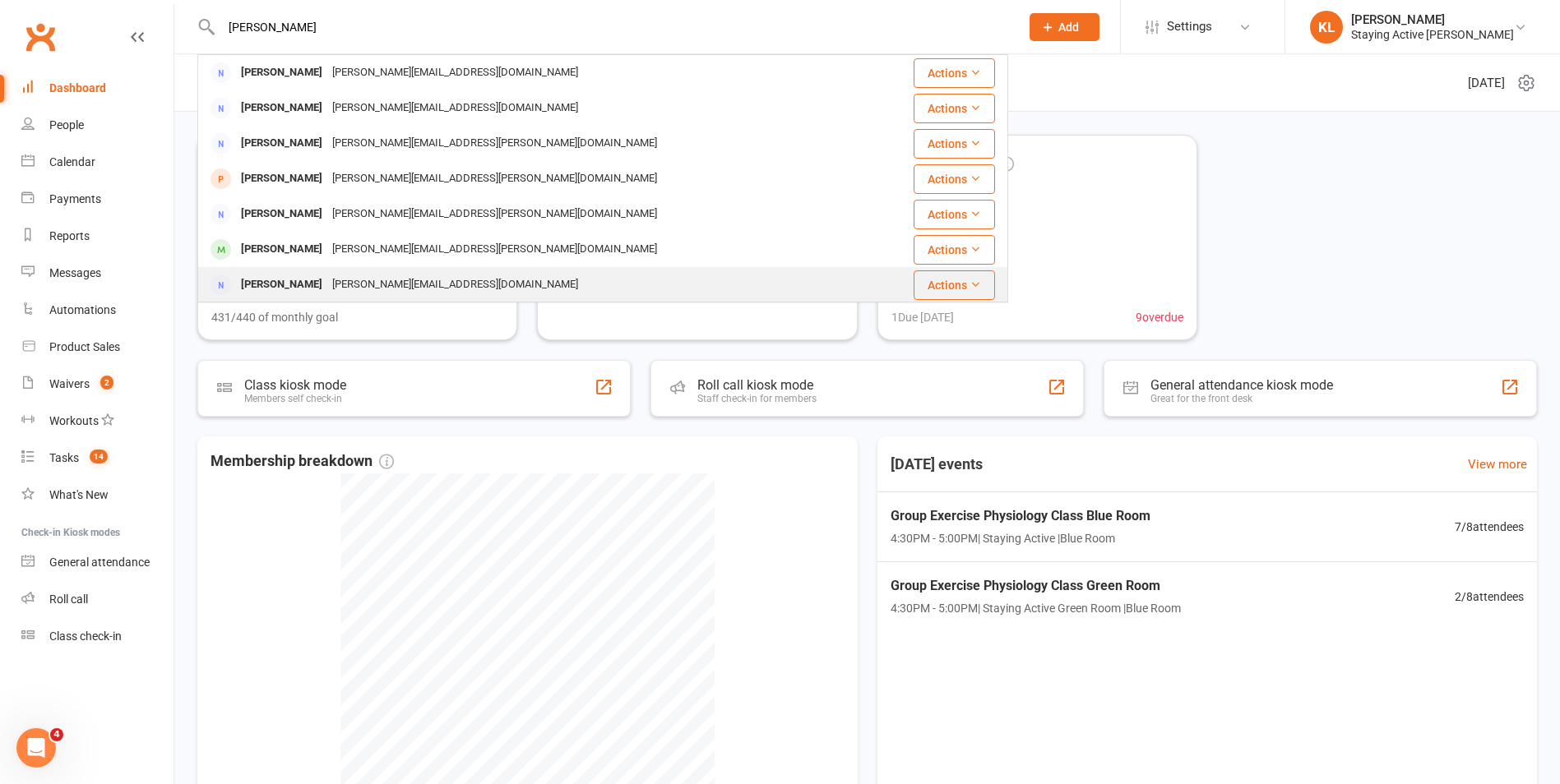
type input "margaret"
click at [316, 288] on div "Margaret Sparke" at bounding box center [282, 284] width 92 height 24
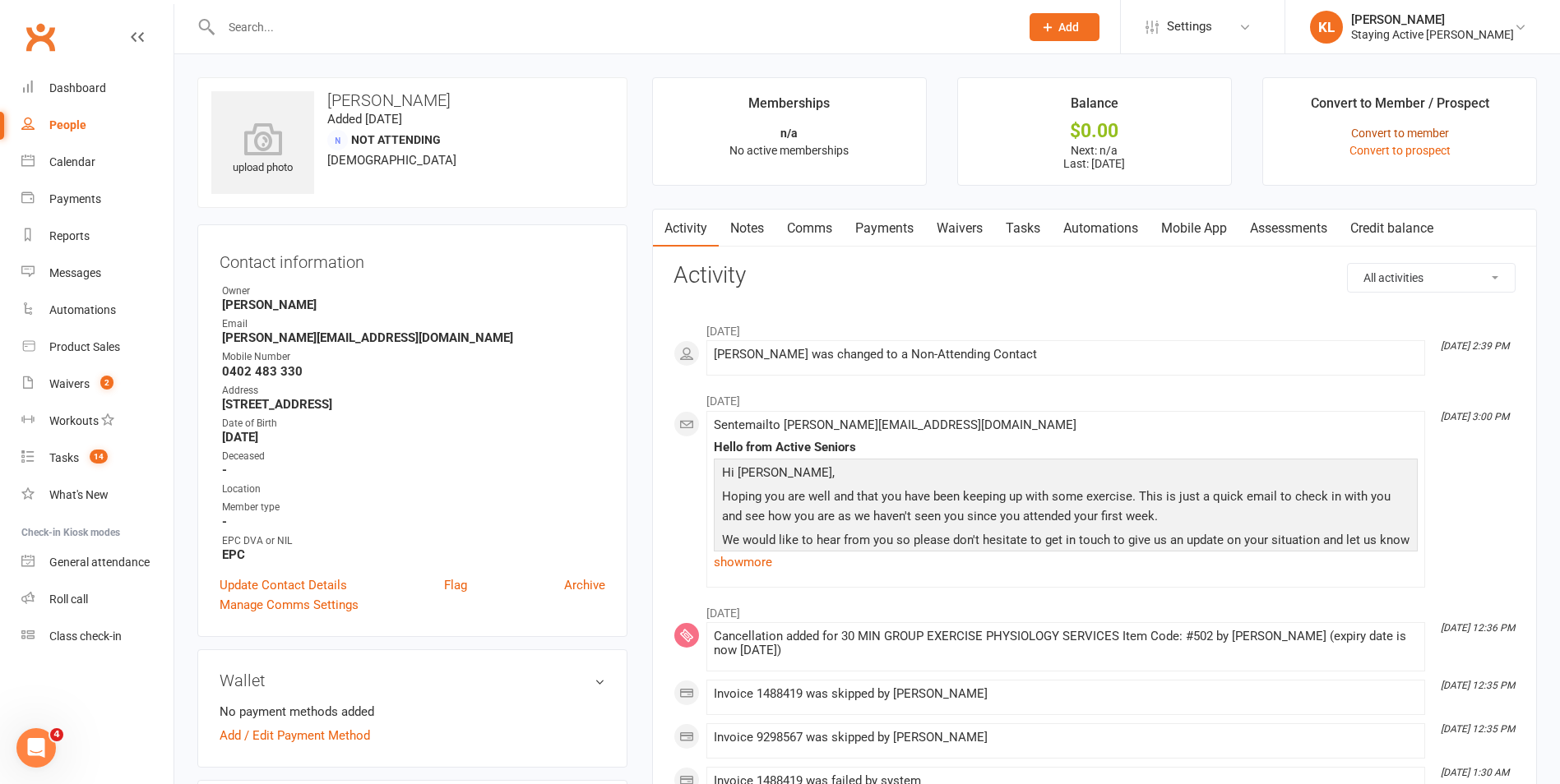
click at [1442, 132] on link "Convert to member" at bounding box center [1399, 133] width 98 height 13
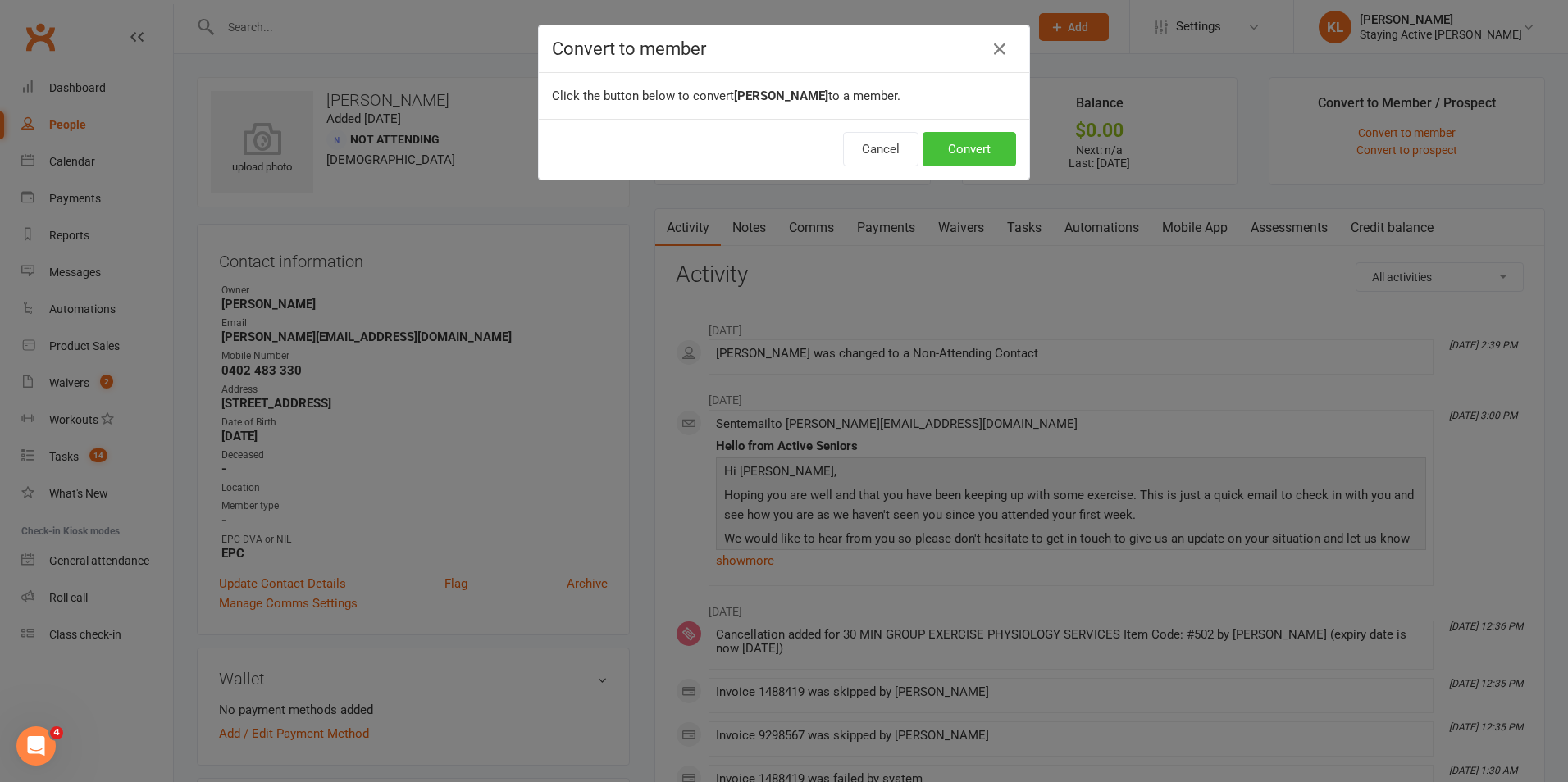
click at [956, 149] on button "Convert" at bounding box center [969, 149] width 93 height 34
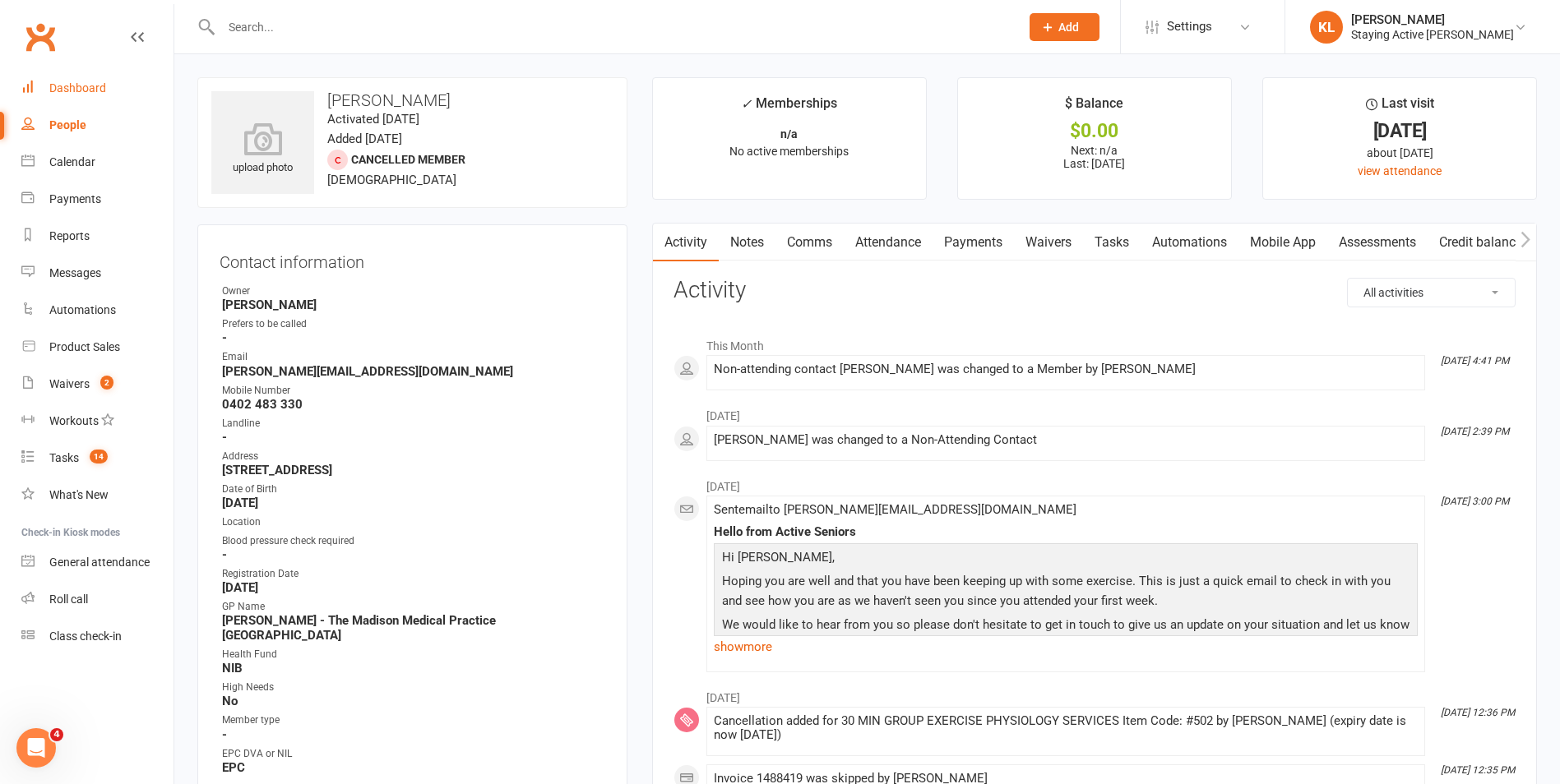
click at [119, 83] on link "Dashboard" at bounding box center [97, 88] width 152 height 37
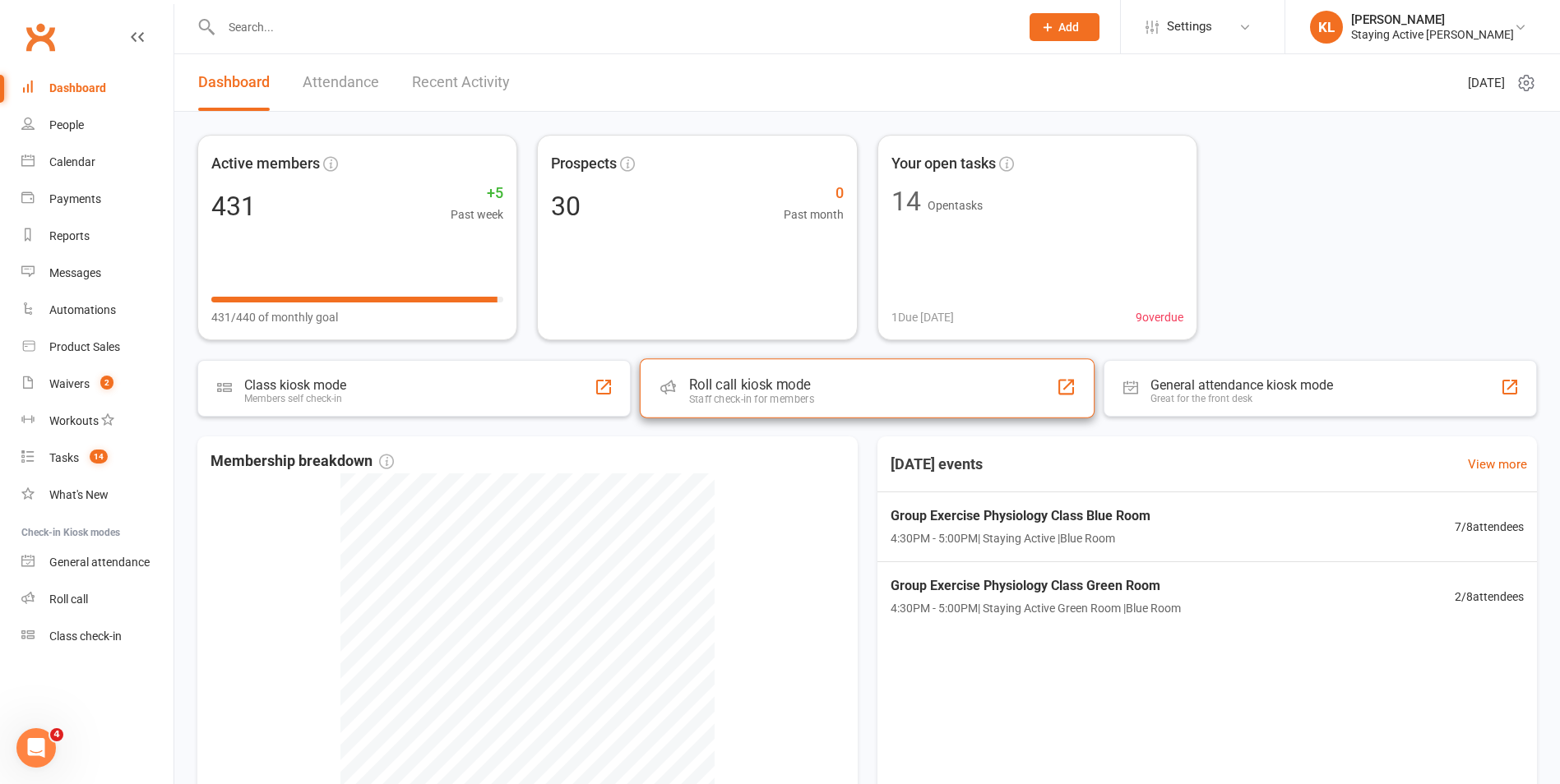
click at [856, 388] on div "Roll call kiosk mode Staff check-in for members" at bounding box center [867, 388] width 455 height 59
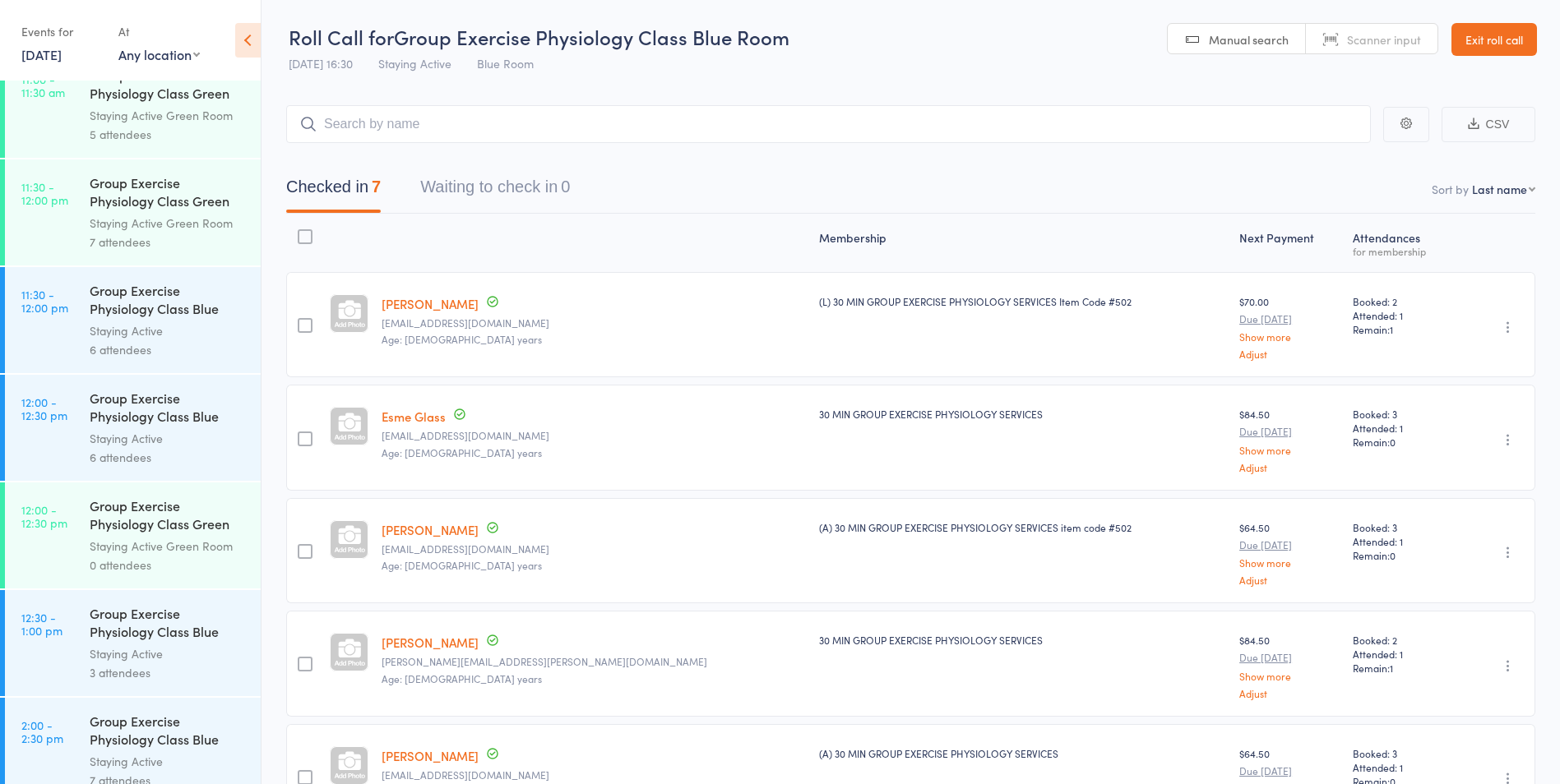
scroll to position [2218, 0]
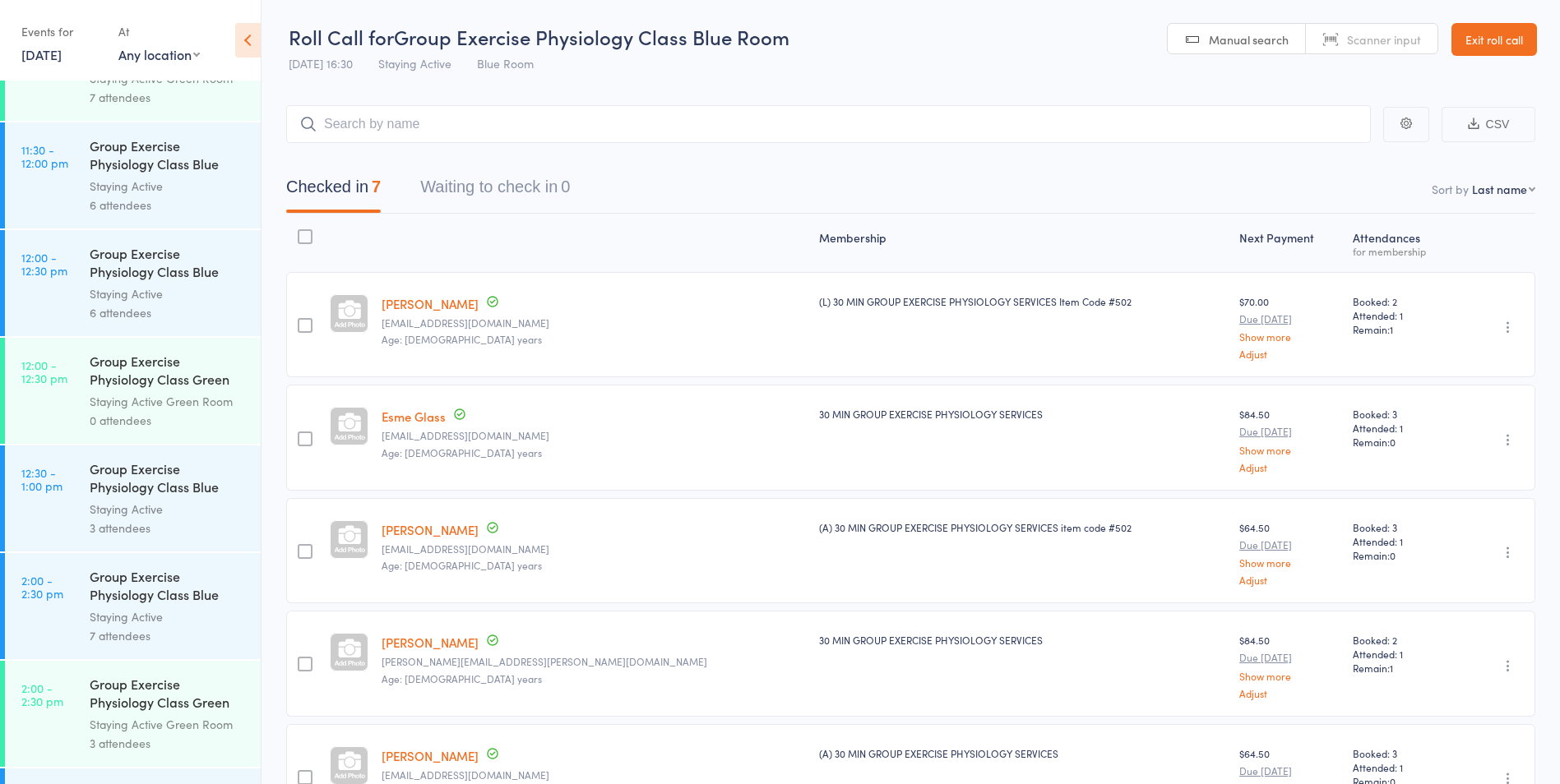
click at [44, 54] on link "13 Oct, 2025" at bounding box center [41, 54] width 40 height 18
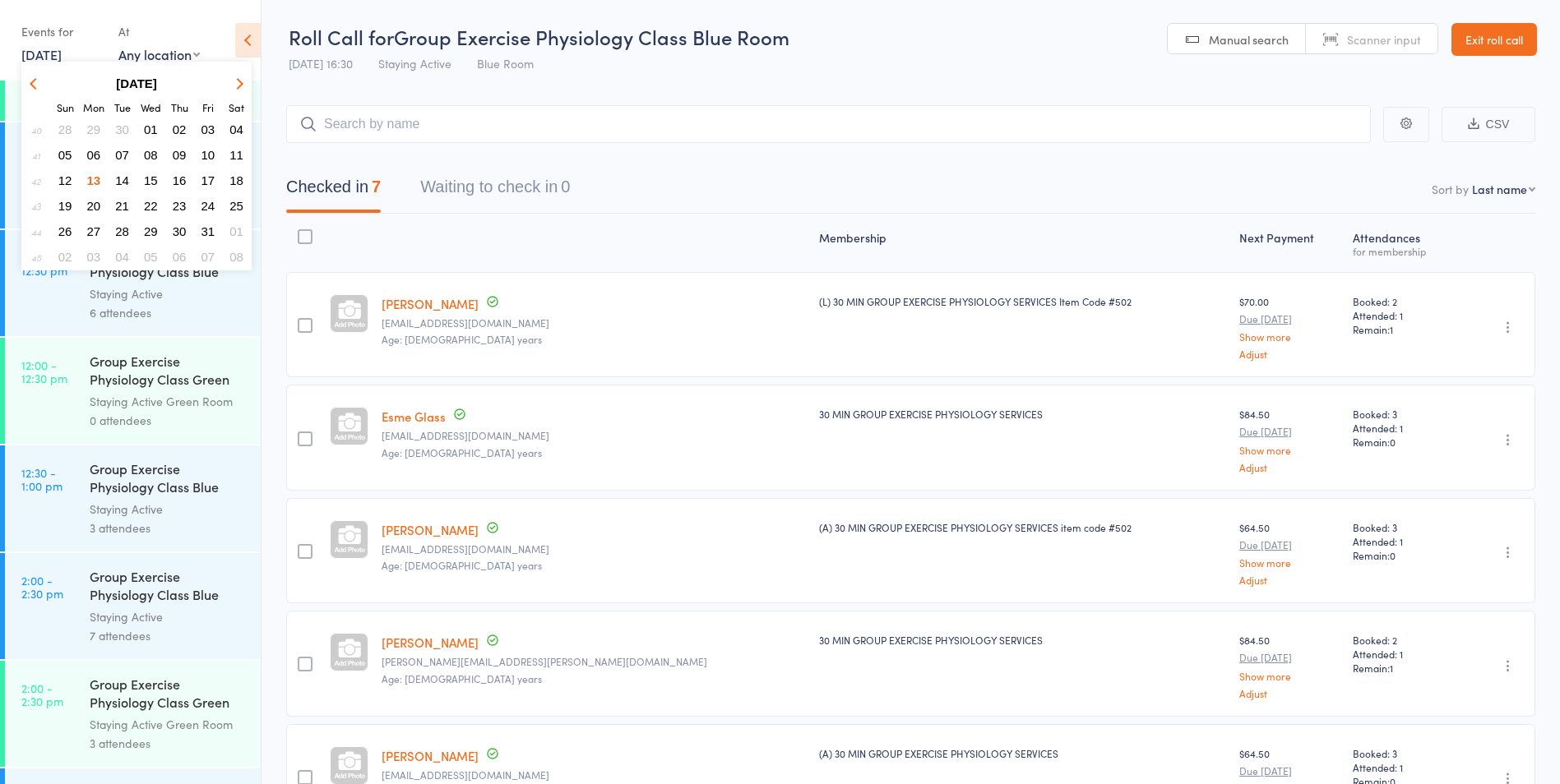
click at [119, 181] on span "14" at bounding box center [122, 180] width 14 height 14
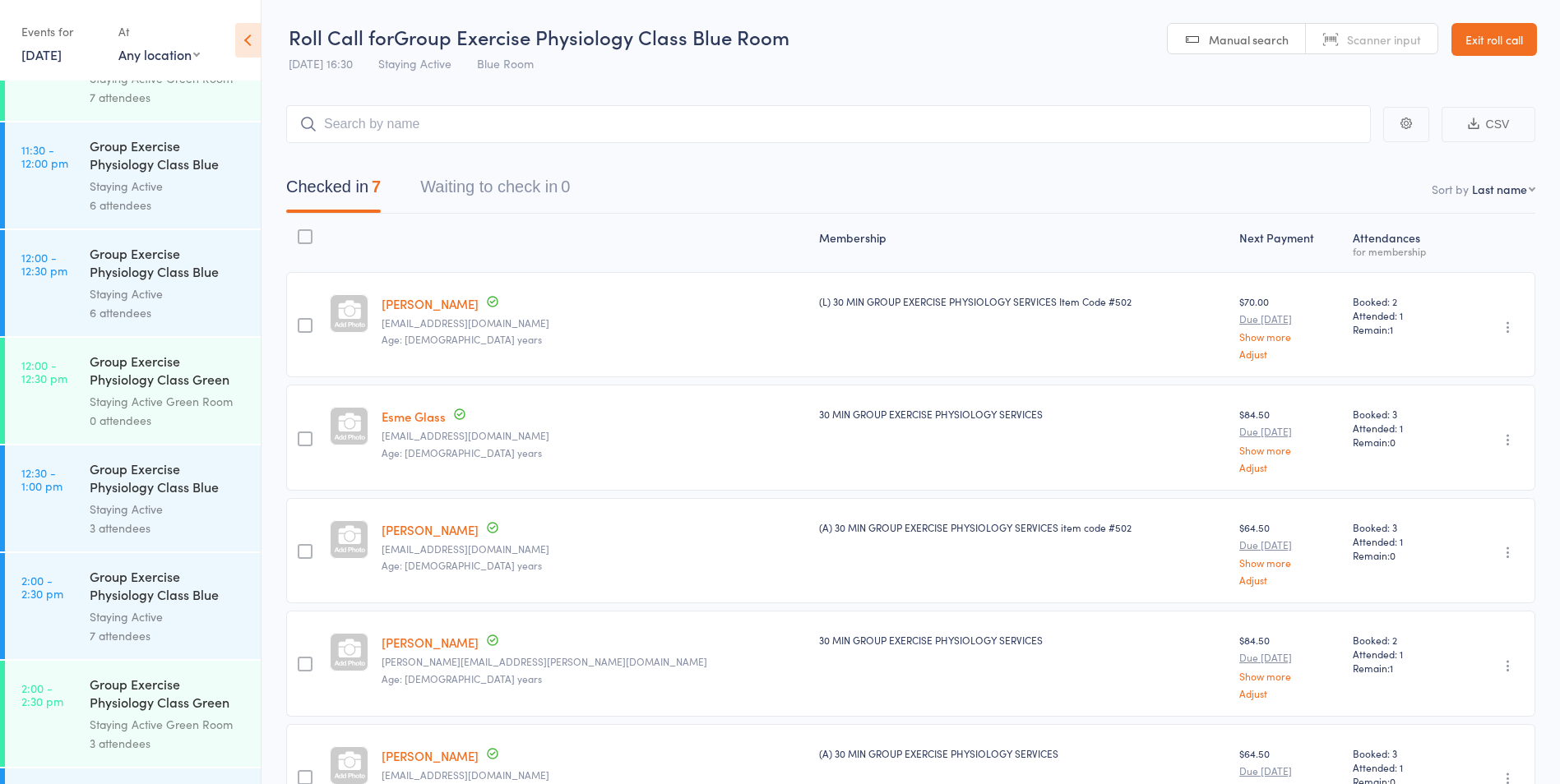
scroll to position [1880, 0]
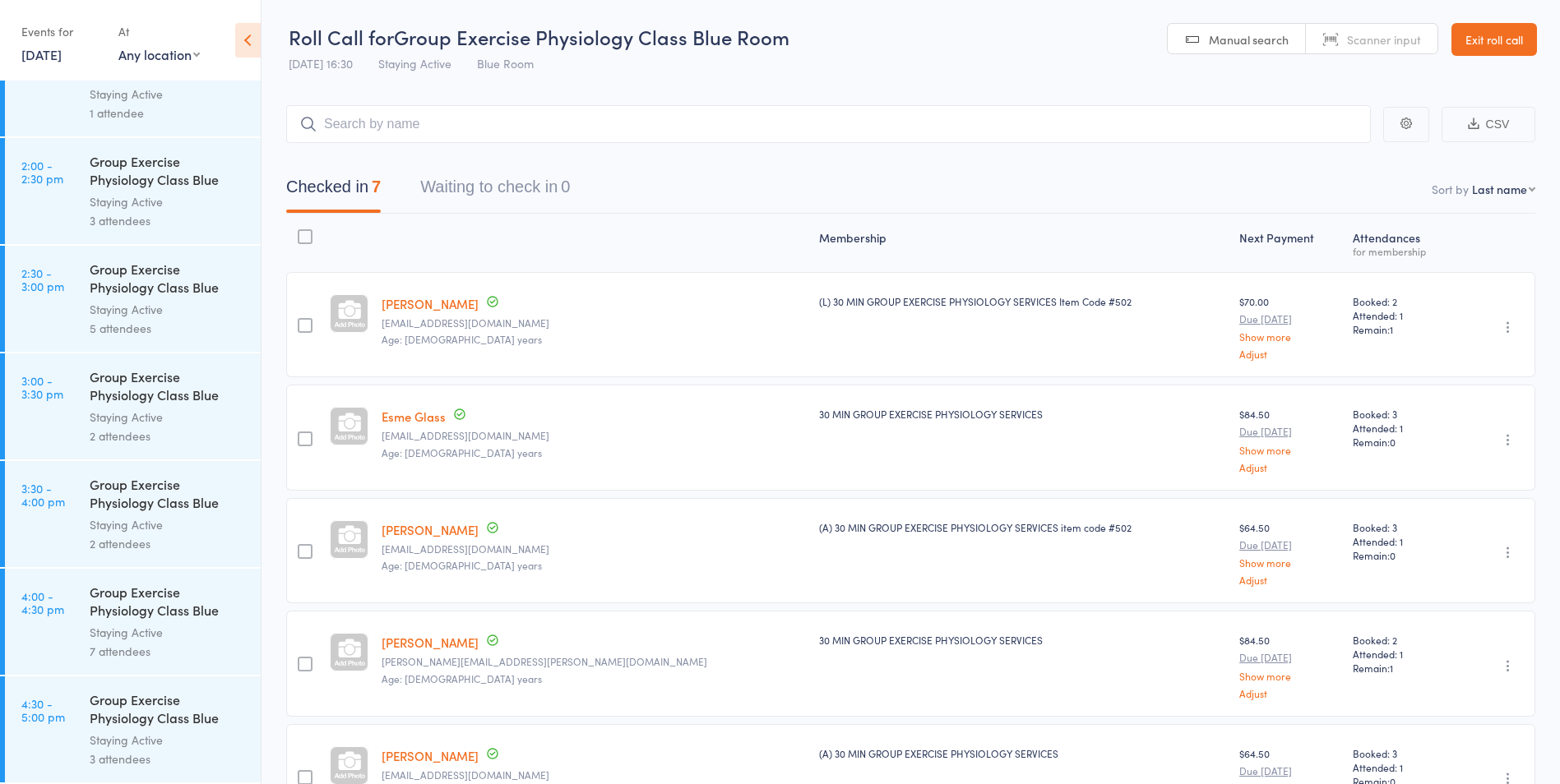
click at [183, 726] on div "Group Exercise Physiology Class Blue Room" at bounding box center [168, 710] width 157 height 40
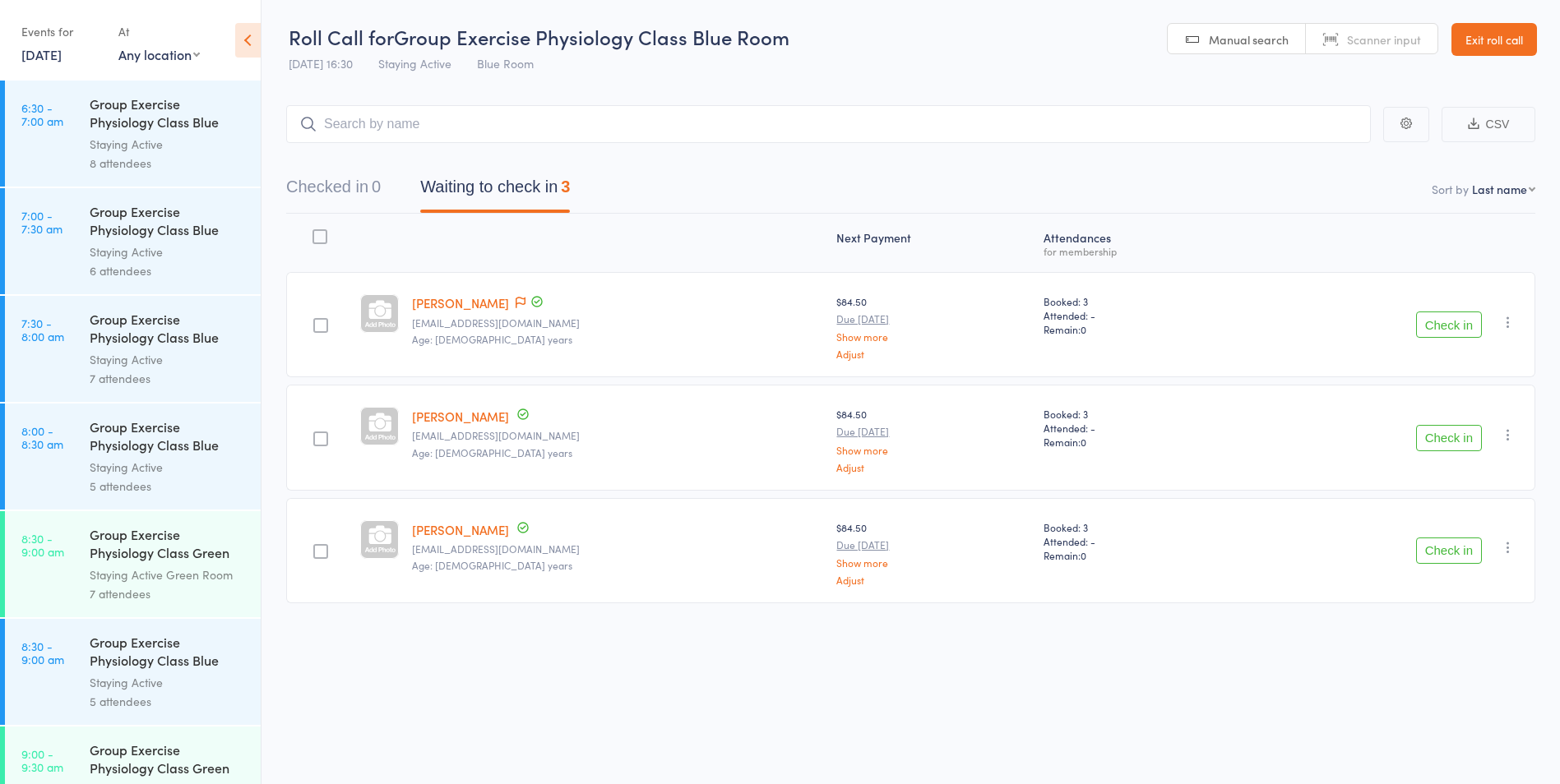
click at [1503, 40] on link "Exit roll call" at bounding box center [1494, 39] width 85 height 33
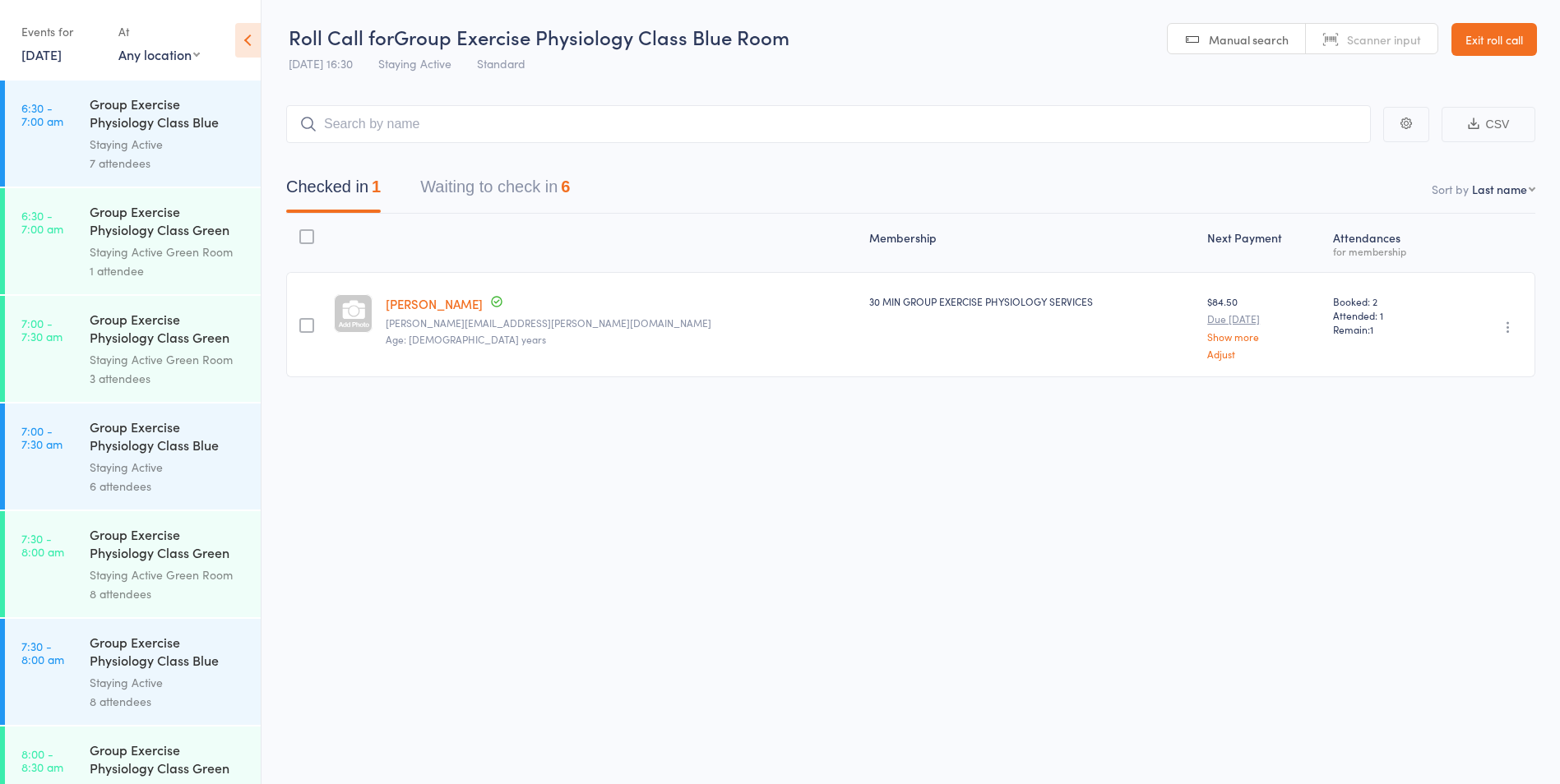
click at [532, 183] on button "Waiting to check in 6" at bounding box center [495, 191] width 150 height 44
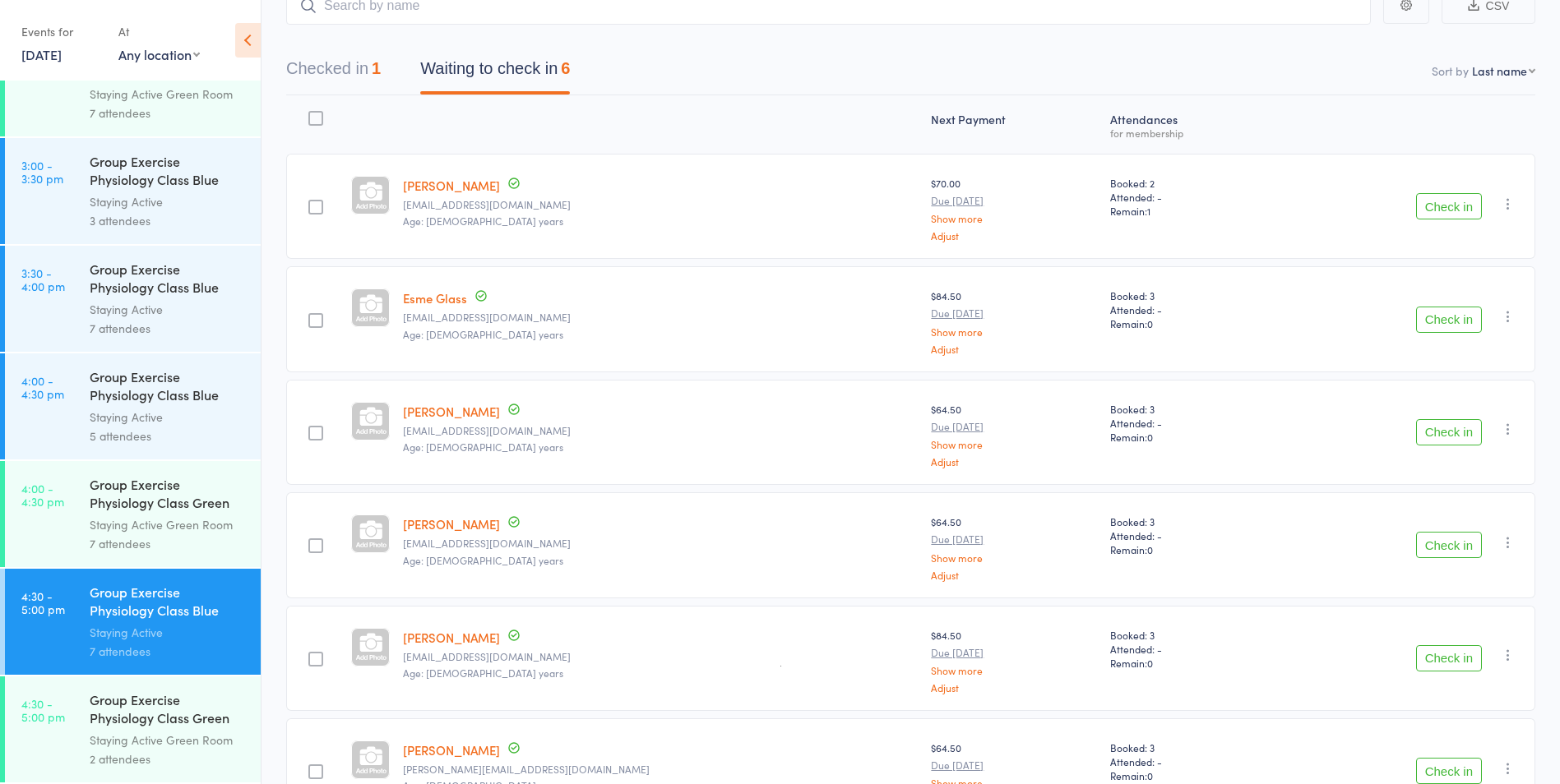
scroll to position [231, 0]
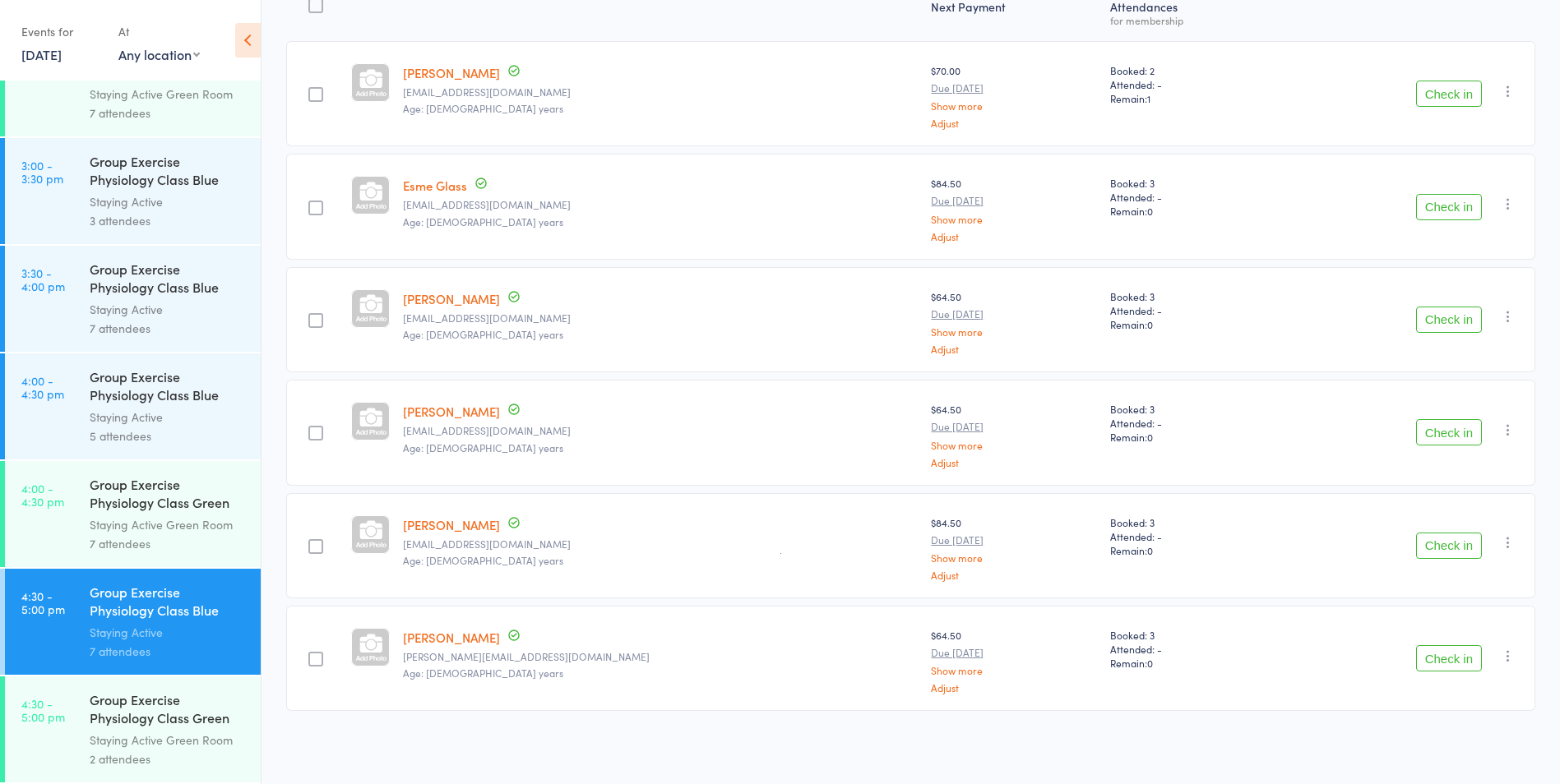
click at [135, 718] on div "Group Exercise Physiology Class Green Room" at bounding box center [168, 710] width 157 height 40
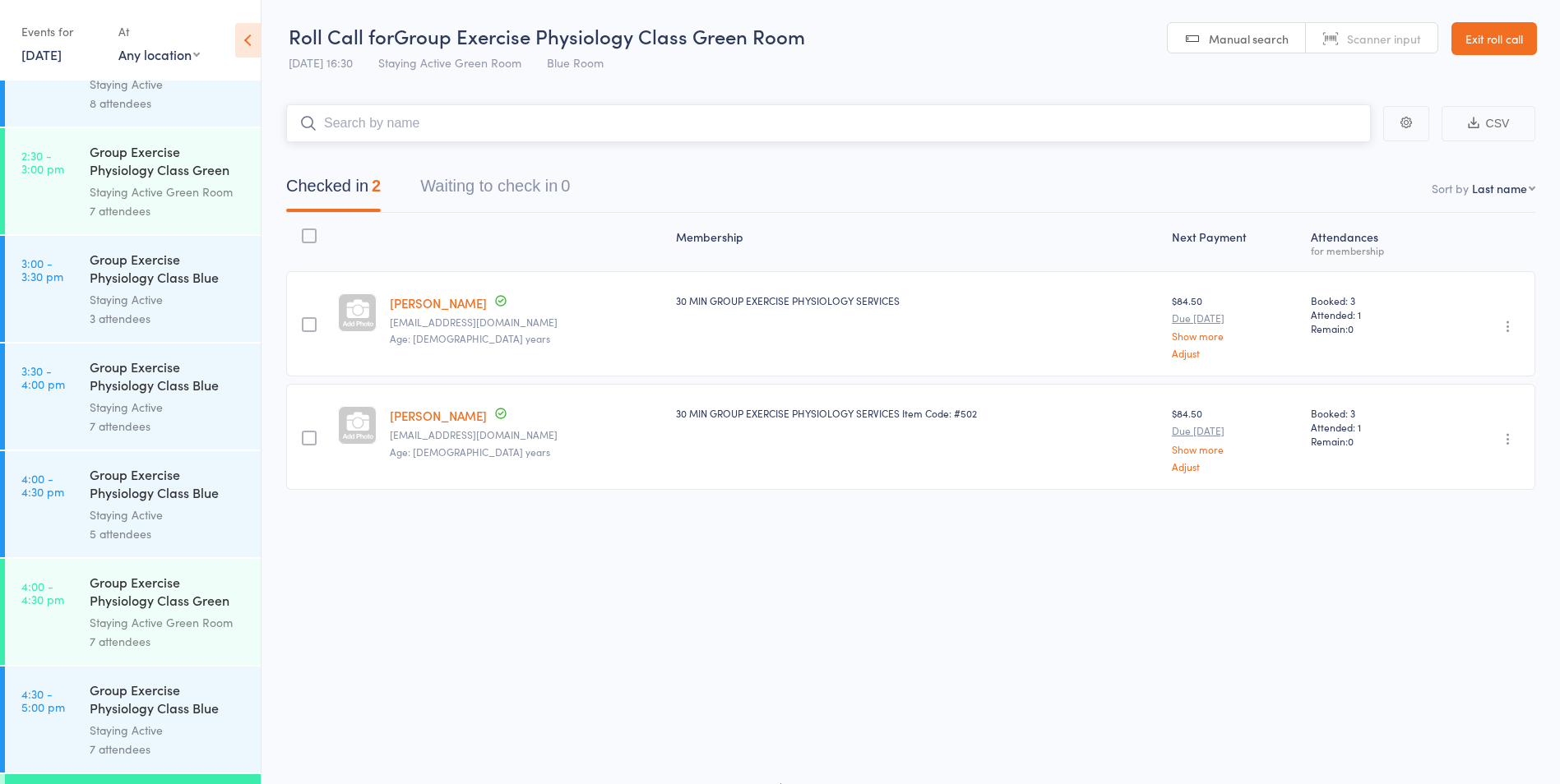
scroll to position [3064, 0]
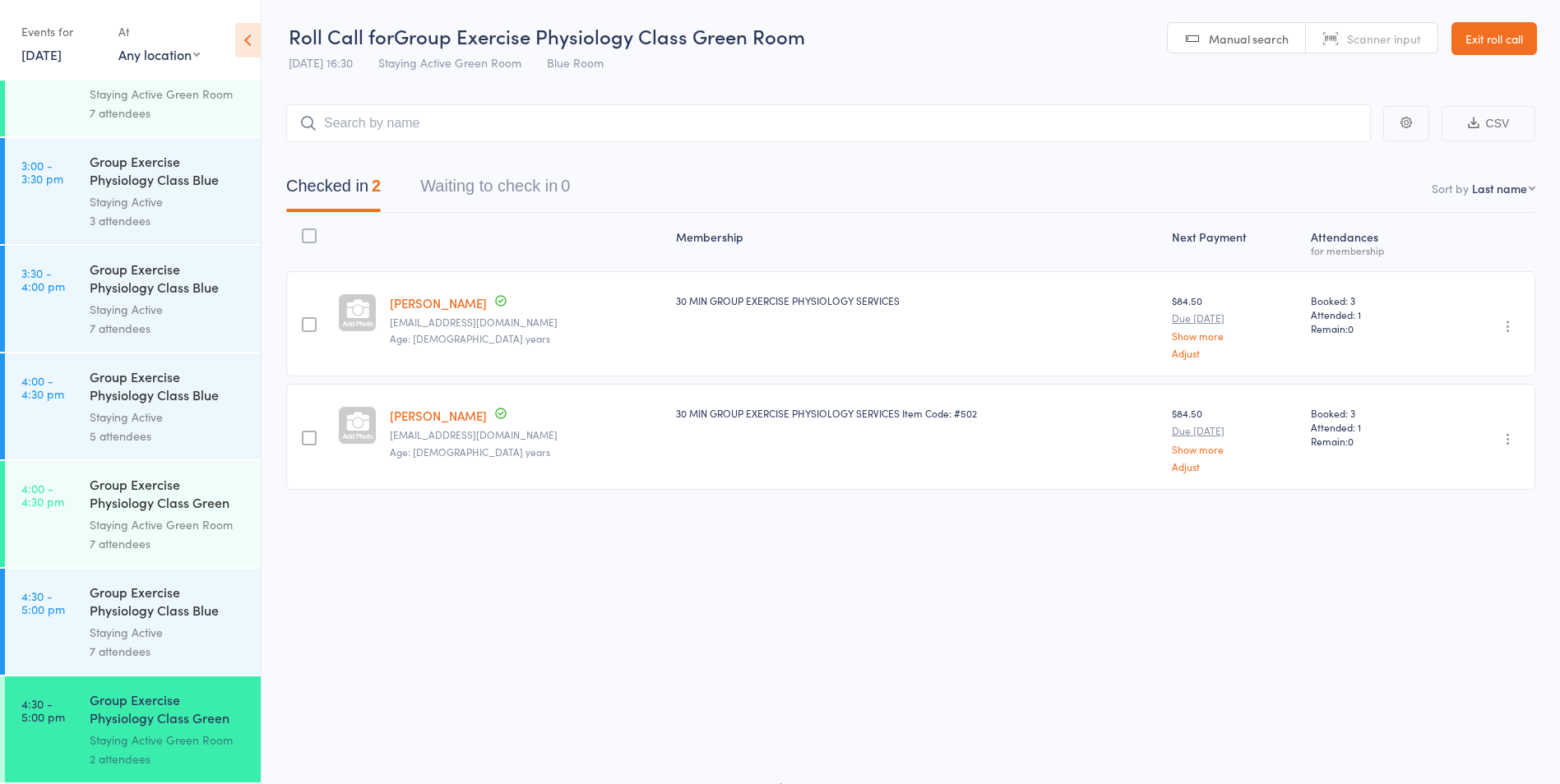
click at [191, 617] on div "Group Exercise Physiology Class Blue Room" at bounding box center [168, 603] width 157 height 40
